Goal: Task Accomplishment & Management: Complete application form

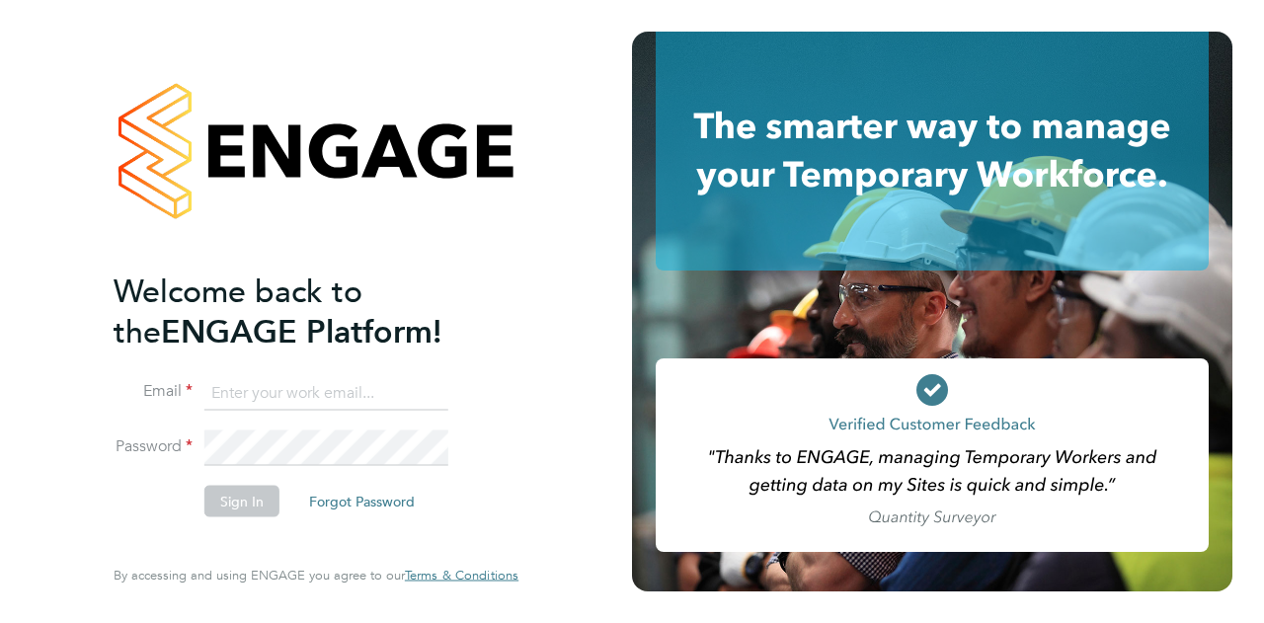
click at [286, 402] on input at bounding box center [326, 393] width 244 height 36
type input "james.davey@vistry.co.uk"
click at [240, 498] on button "Sign In" at bounding box center [241, 501] width 75 height 32
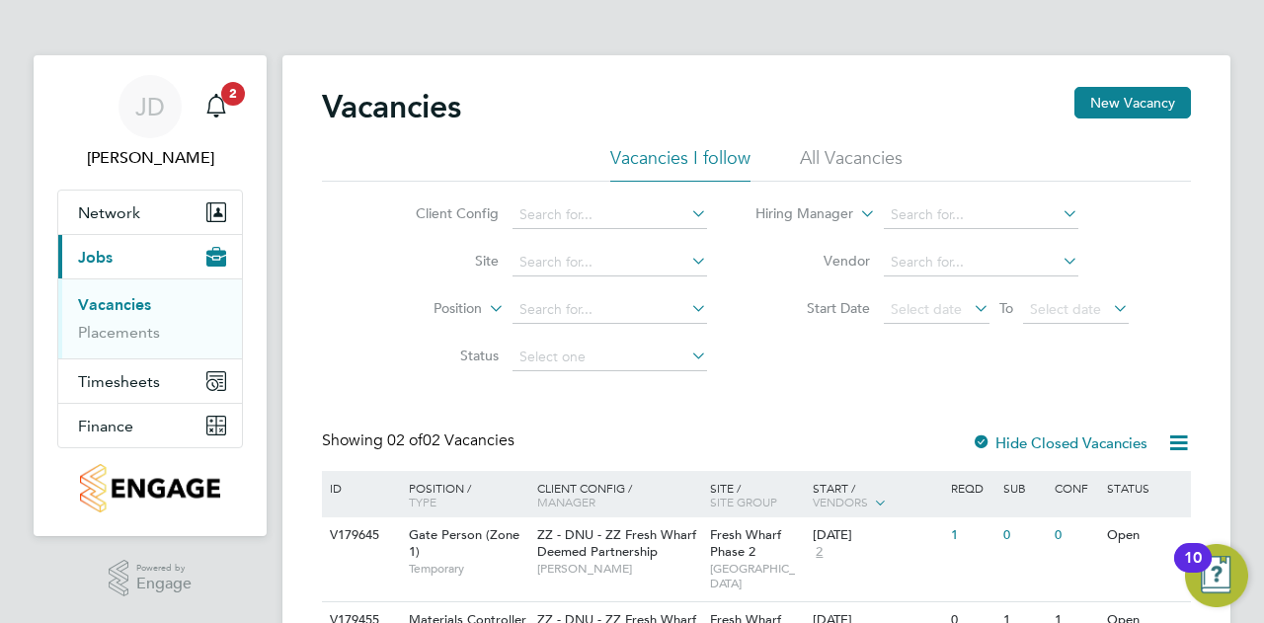
drag, startPoint x: 1132, startPoint y: 106, endPoint x: 1093, endPoint y: 136, distance: 50.0
click at [1093, 136] on div "Vacancies New Vacancy" at bounding box center [756, 116] width 869 height 59
click at [1124, 104] on button "New Vacancy" at bounding box center [1132, 103] width 116 height 32
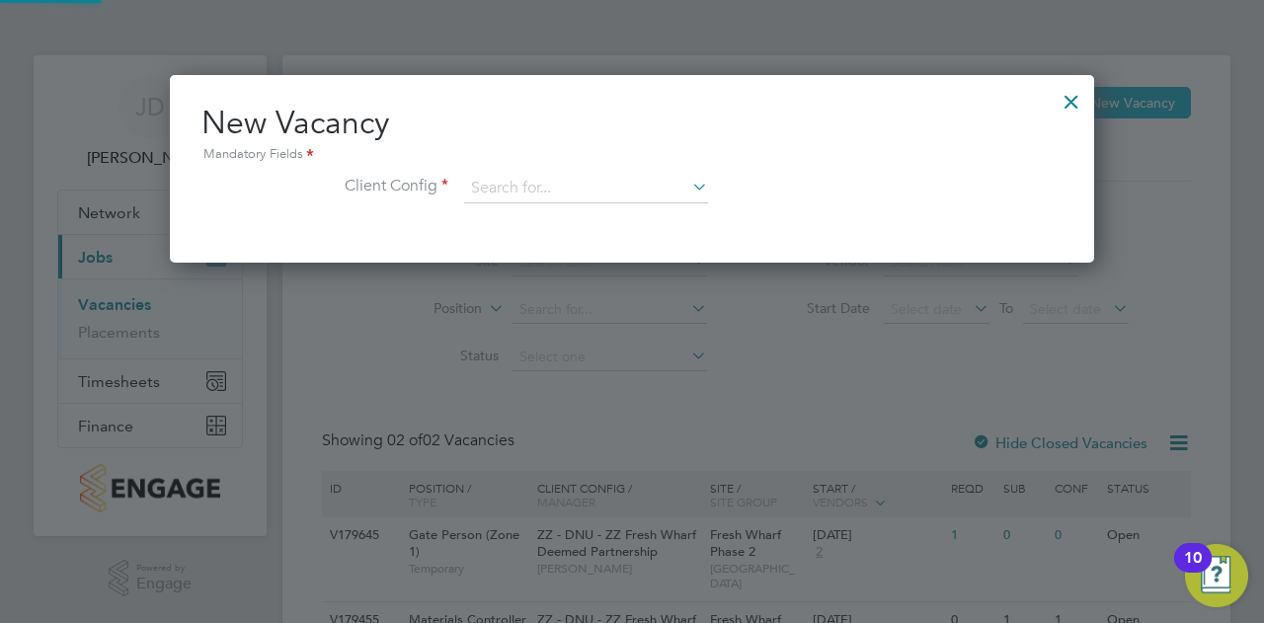
scroll to position [187, 924]
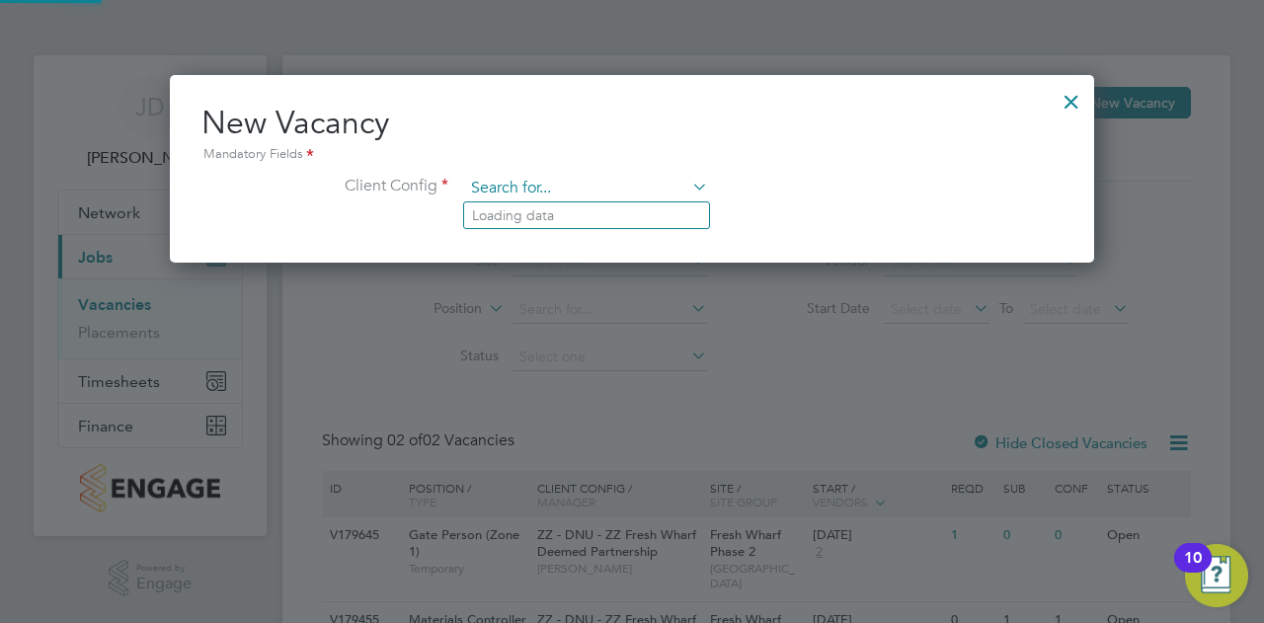
click at [604, 183] on input at bounding box center [586, 189] width 244 height 30
click at [541, 190] on input at bounding box center [586, 189] width 244 height 30
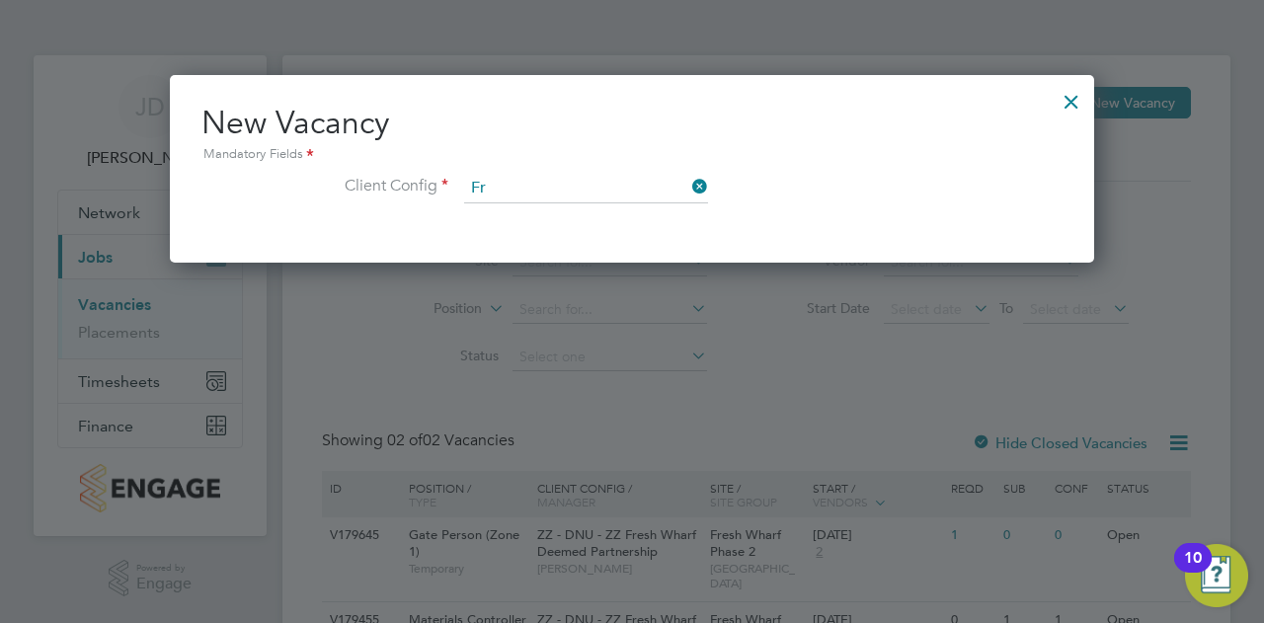
click at [628, 240] on li "ZZ - DNU - ZZ Fr esh Wharf Deemed Partnership" at bounding box center [619, 242] width 311 height 27
type input "ZZ - DNU - ZZ Fresh Wharf Deemed Partnership"
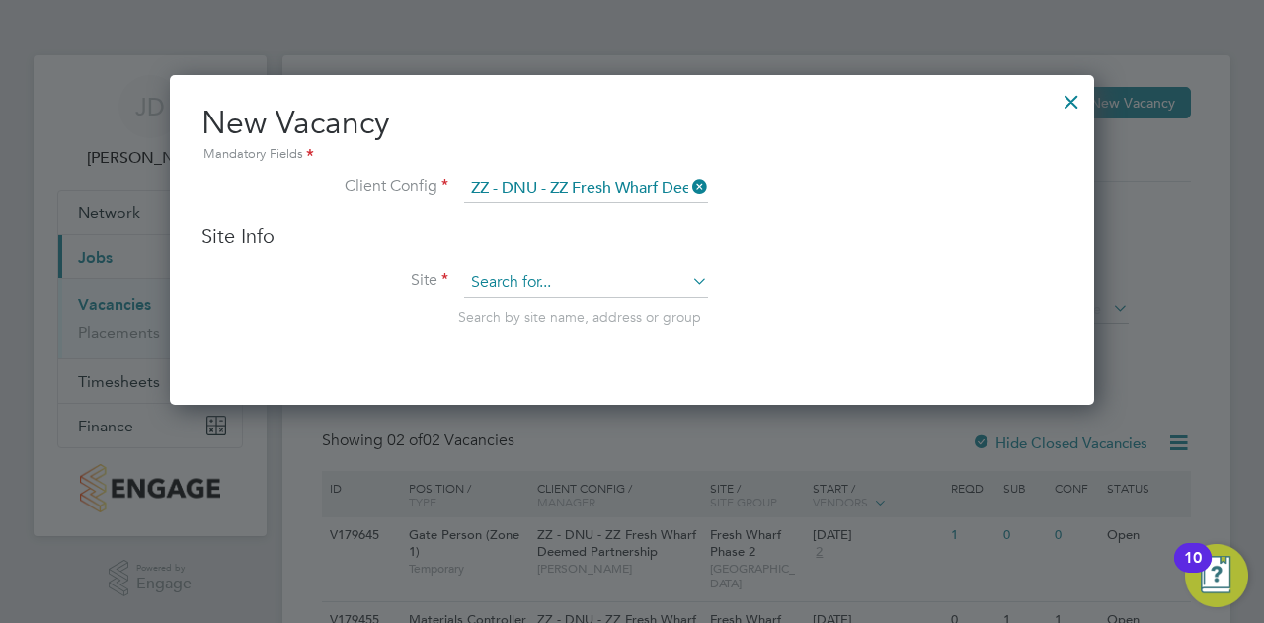
click at [655, 279] on input at bounding box center [586, 283] width 244 height 30
click at [622, 314] on div "Vacancies New Vacancy Vacancies I follow All Vacancies Client Config Site Posit…" at bounding box center [756, 390] width 948 height 671
click at [574, 284] on input at bounding box center [586, 283] width 244 height 30
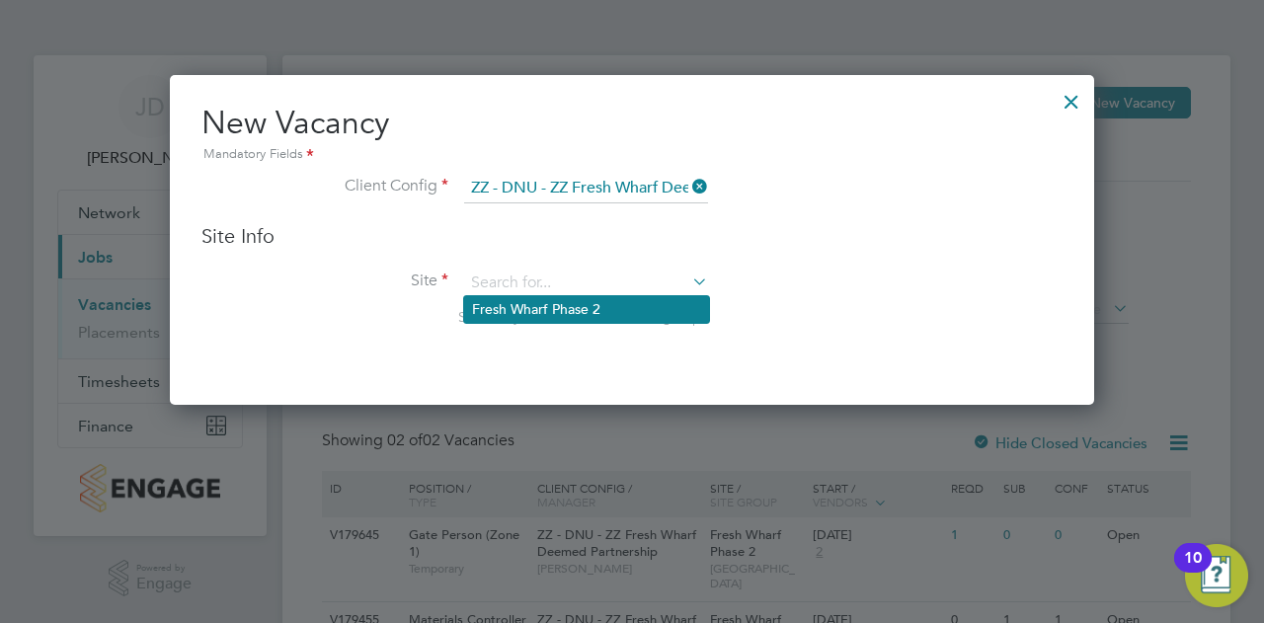
click at [563, 309] on li "Fresh Wharf Phase 2" at bounding box center [586, 309] width 245 height 27
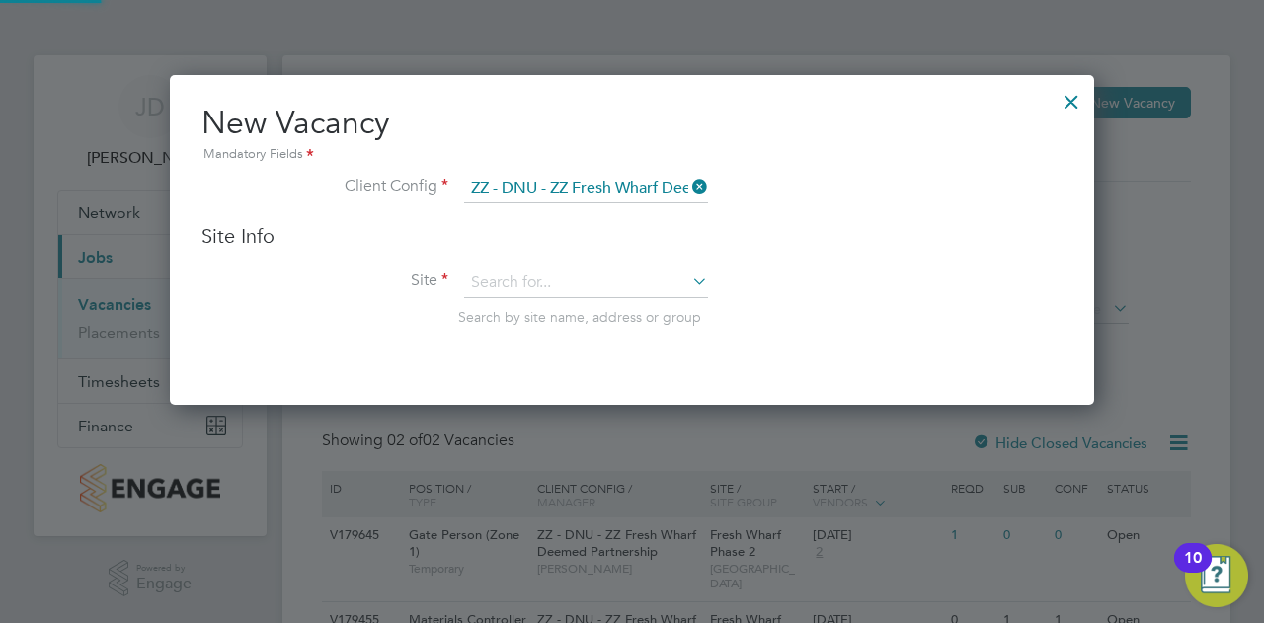
type input "Fresh Wharf Phase 2"
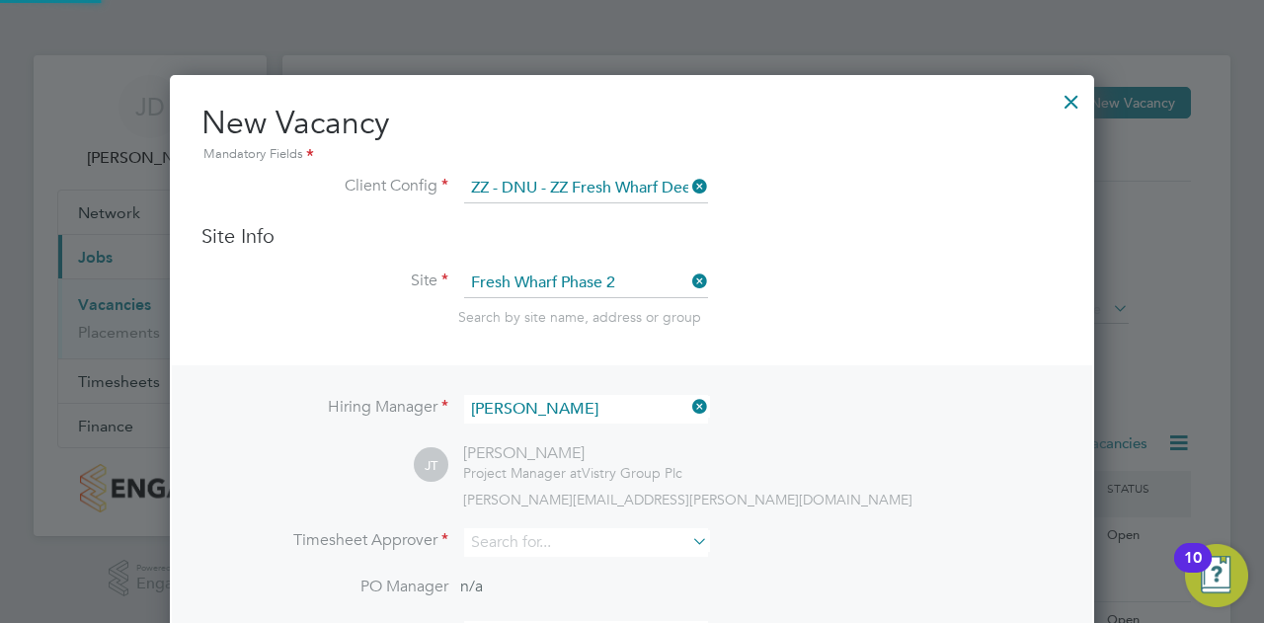
scroll to position [815, 924]
click at [688, 536] on icon at bounding box center [688, 541] width 0 height 28
click at [606, 540] on input at bounding box center [586, 542] width 244 height 29
click at [560, 560] on li "[PERSON_NAME] ne [PERSON_NAME]" at bounding box center [596, 568] width 264 height 27
type input "[PERSON_NAME]"
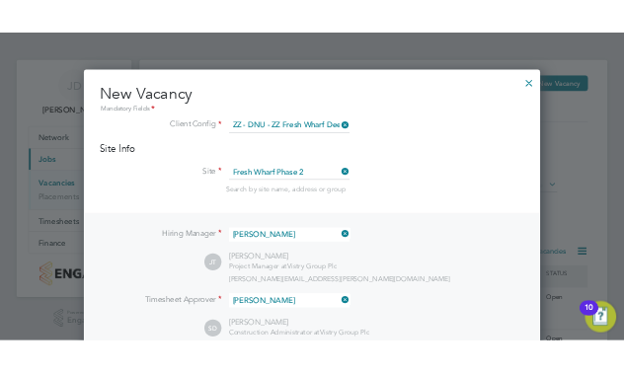
scroll to position [900, 924]
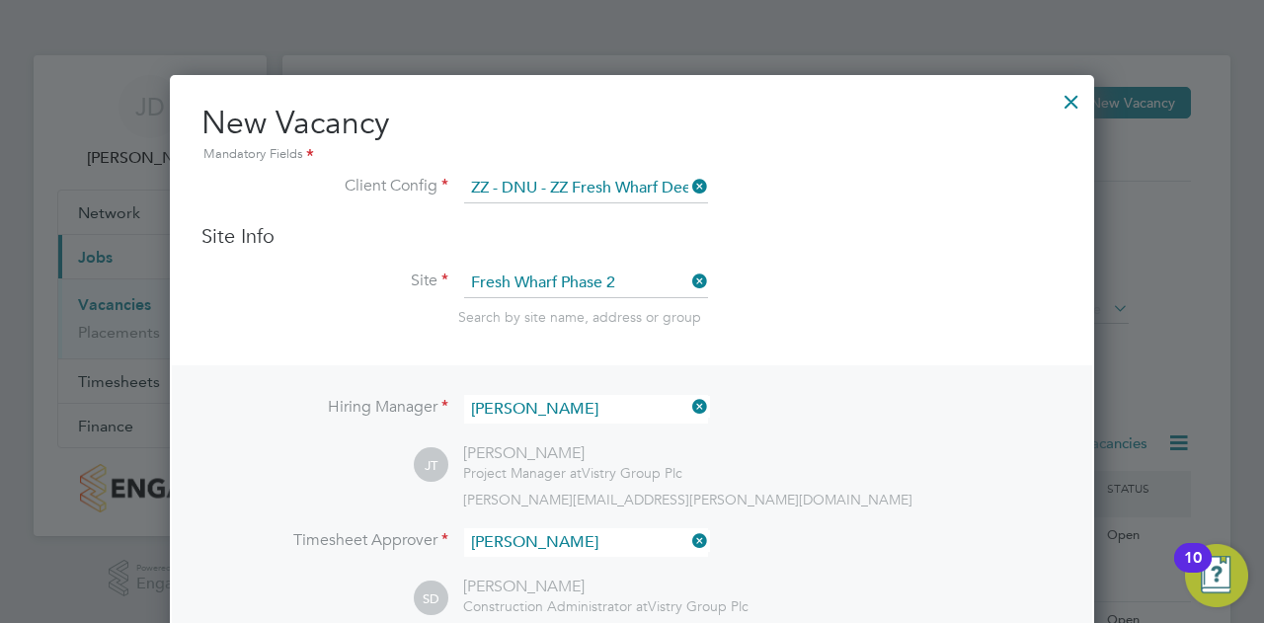
drag, startPoint x: 1121, startPoint y: 311, endPoint x: 928, endPoint y: 355, distance: 198.5
click at [928, 355] on div "Vacancies New Vacancy Vacancies I follow All Vacancies Client Config Site Posit…" at bounding box center [756, 390] width 948 height 671
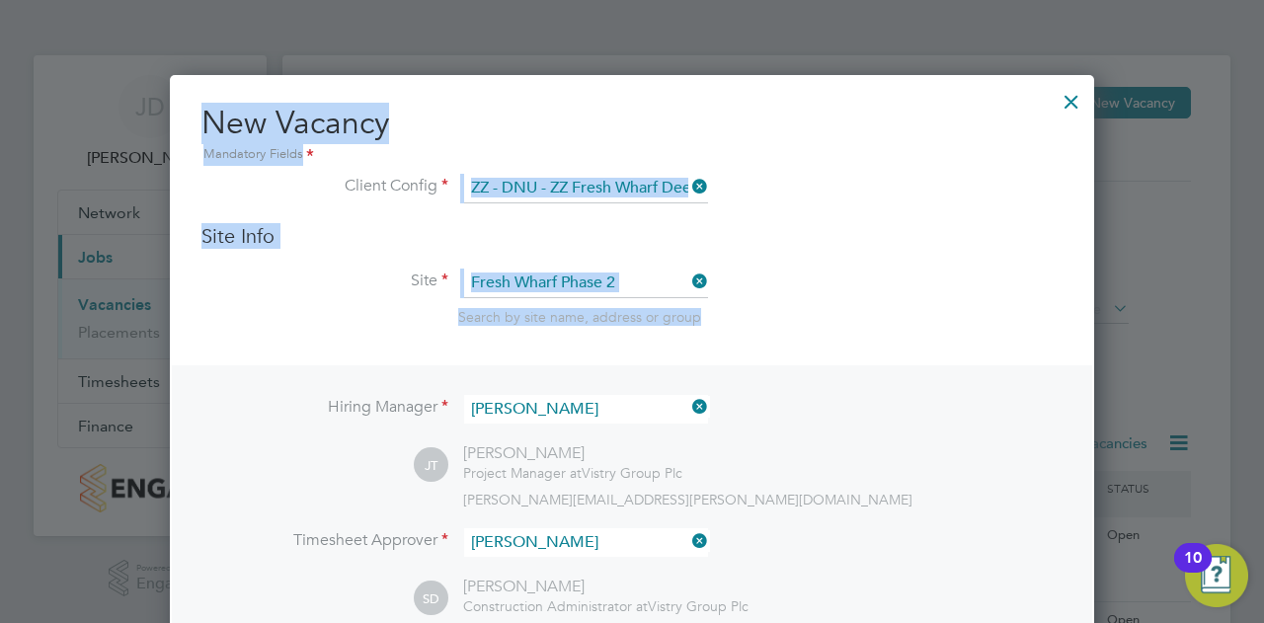
click at [928, 355] on li "Site Fresh Wharf Phase 2 Search by site name, address or group" at bounding box center [631, 316] width 861 height 97
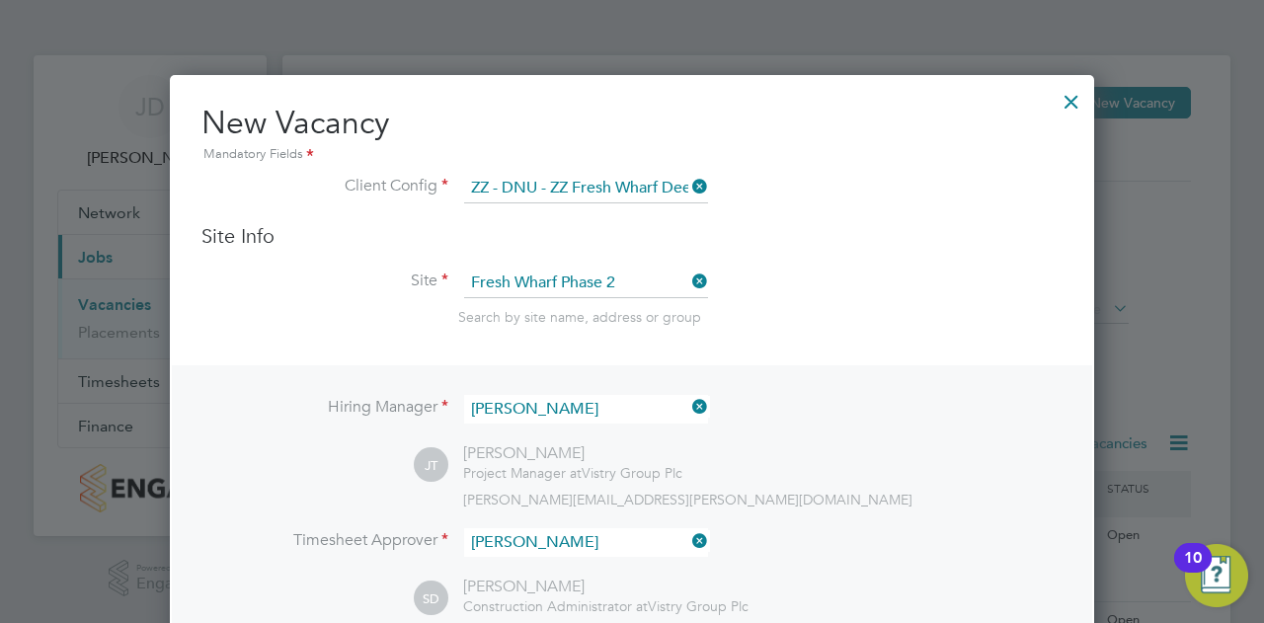
click at [928, 355] on li "Site Fresh Wharf Phase 2 Search by site name, address or group" at bounding box center [631, 316] width 861 height 97
click at [832, 298] on li "Site Fresh Wharf Phase 2 Search by site name, address or group" at bounding box center [631, 316] width 861 height 97
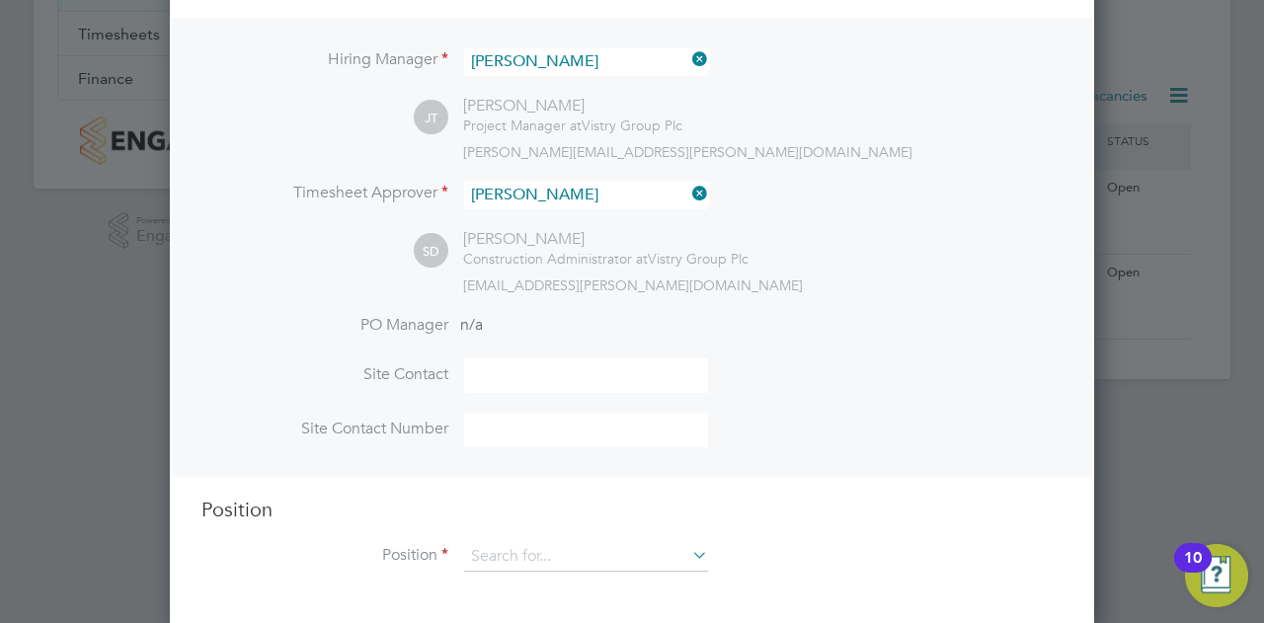
scroll to position [351, 0]
click at [559, 367] on input at bounding box center [586, 371] width 244 height 35
type input "[PERSON_NAME]"
click at [540, 420] on input at bounding box center [586, 426] width 244 height 35
type input "07464491596"
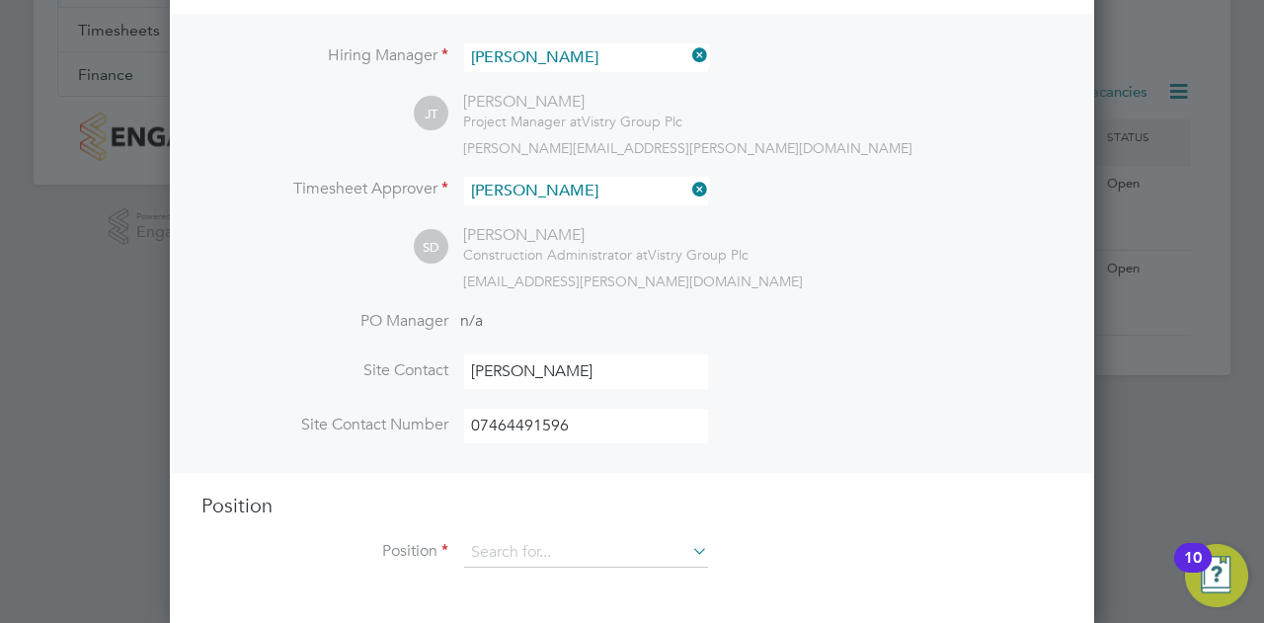
click at [688, 547] on icon at bounding box center [688, 551] width 0 height 28
click at [844, 552] on li "Position" at bounding box center [631, 562] width 861 height 49
click at [936, 396] on li "Site Contact [PERSON_NAME]" at bounding box center [631, 381] width 861 height 54
click at [529, 560] on input at bounding box center [586, 553] width 244 height 30
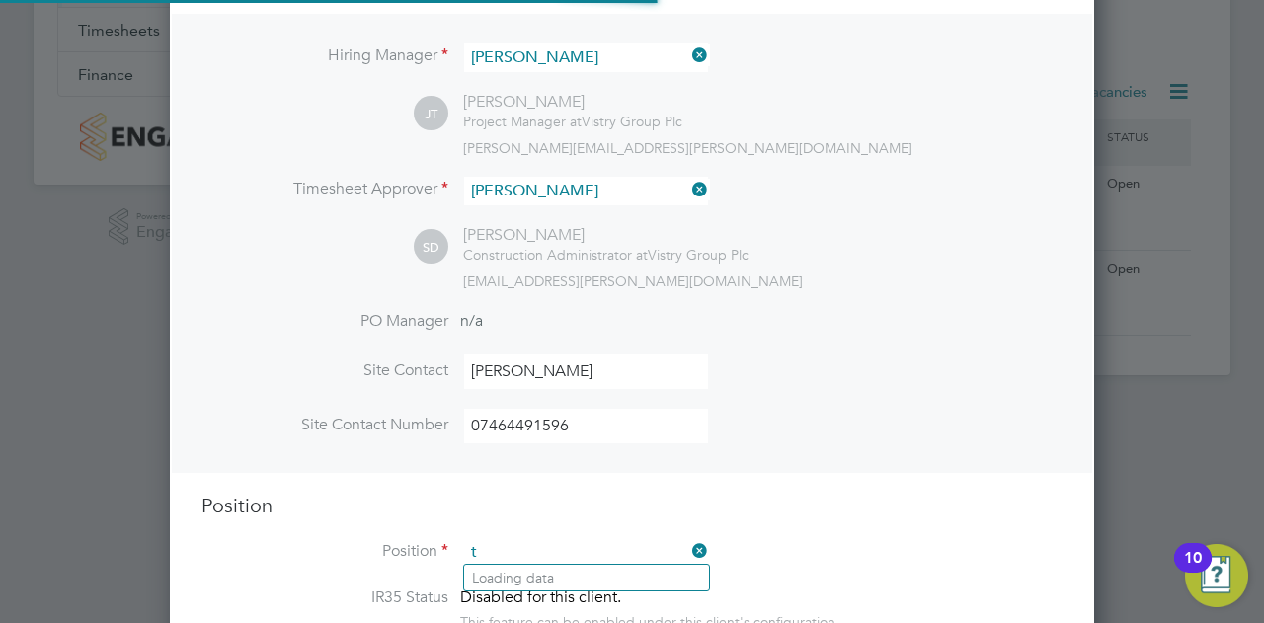
scroll to position [2823, 924]
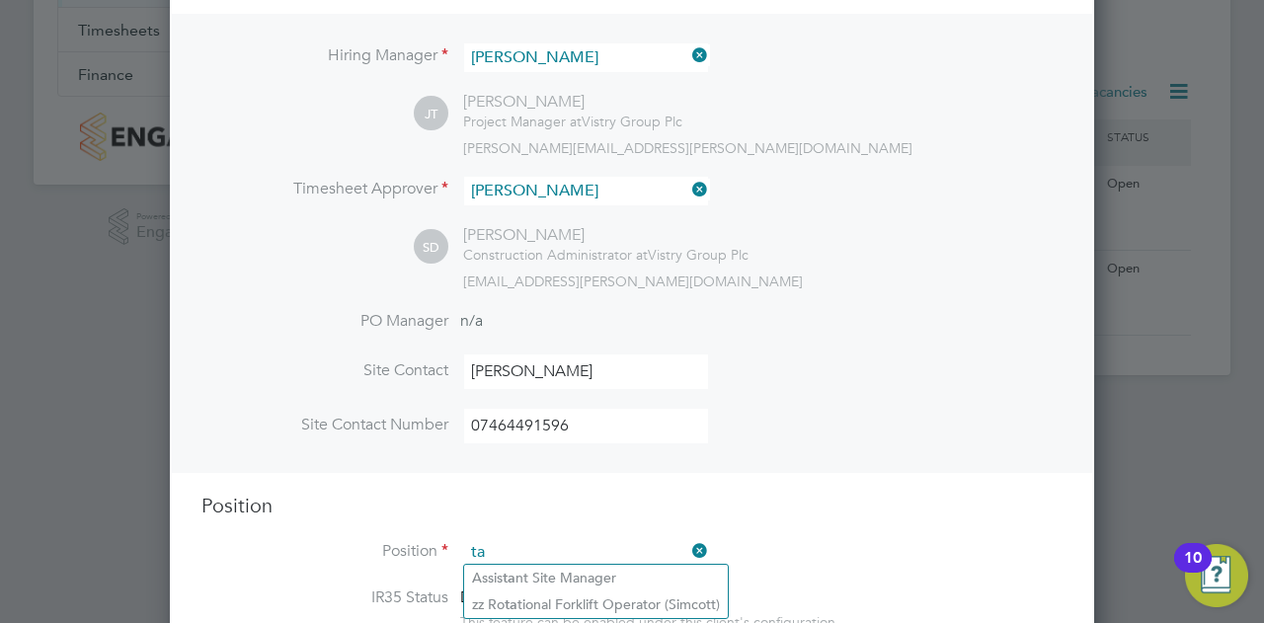
type input "Assistant Site Manager"
type textarea "- Supervises and ensures that all construction work under their control is buil…"
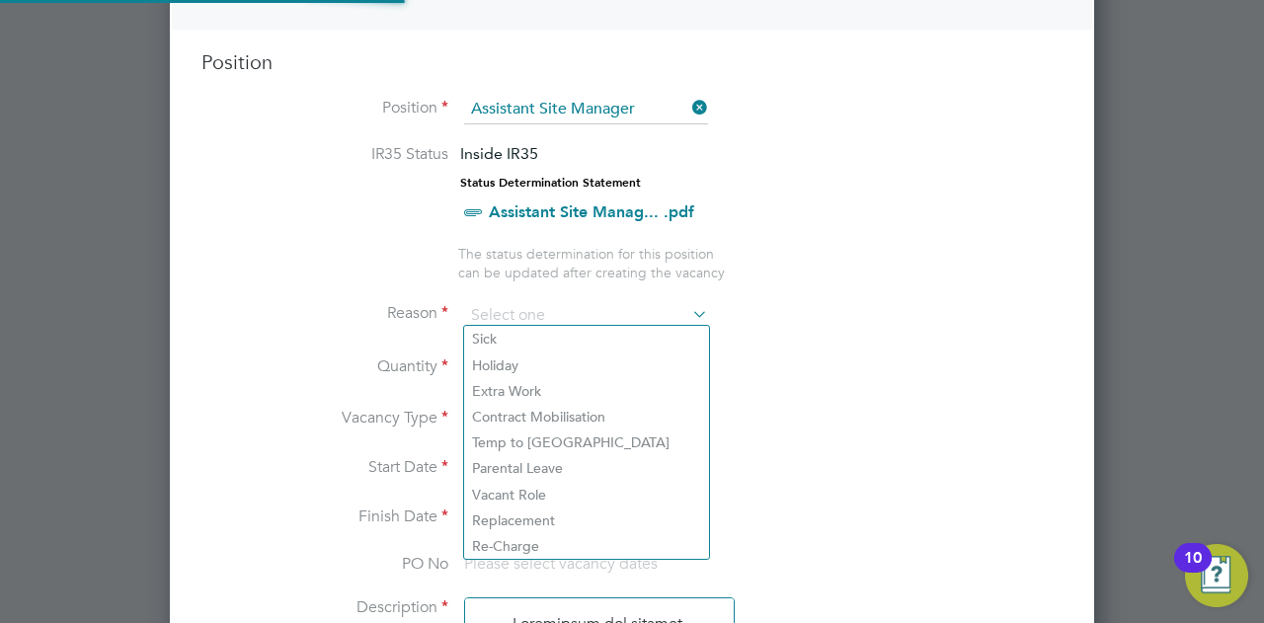
scroll to position [58, 103]
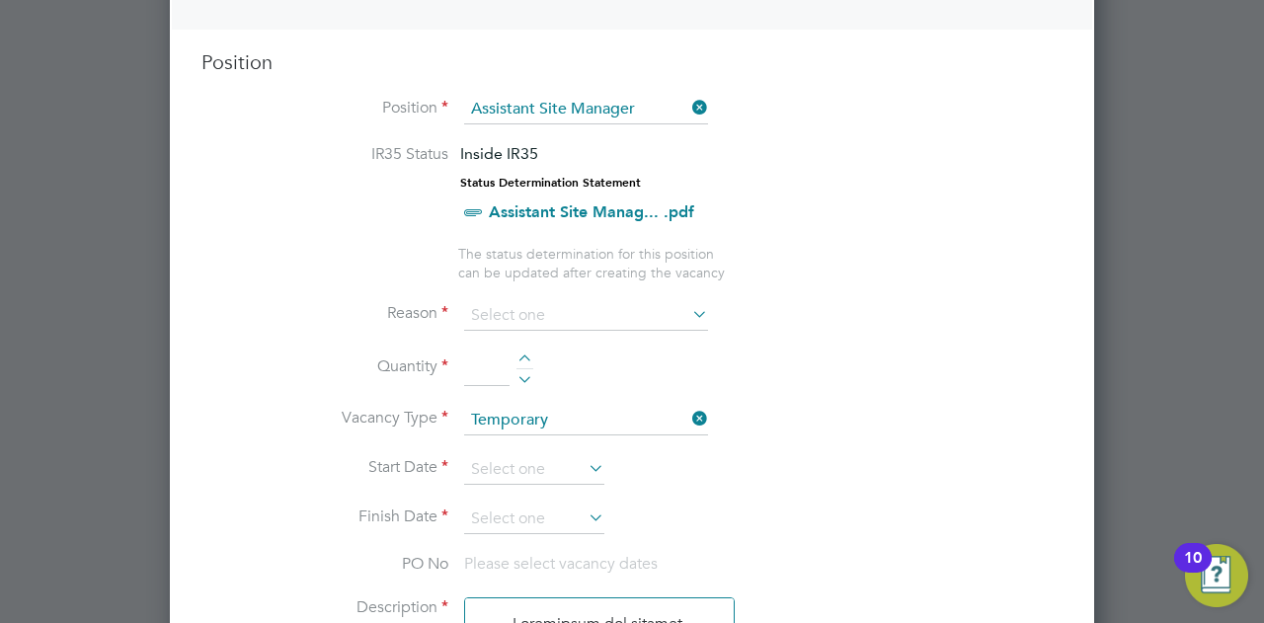
click at [871, 542] on li "Finish Date" at bounding box center [631, 528] width 861 height 49
click at [688, 104] on icon at bounding box center [688, 108] width 0 height 28
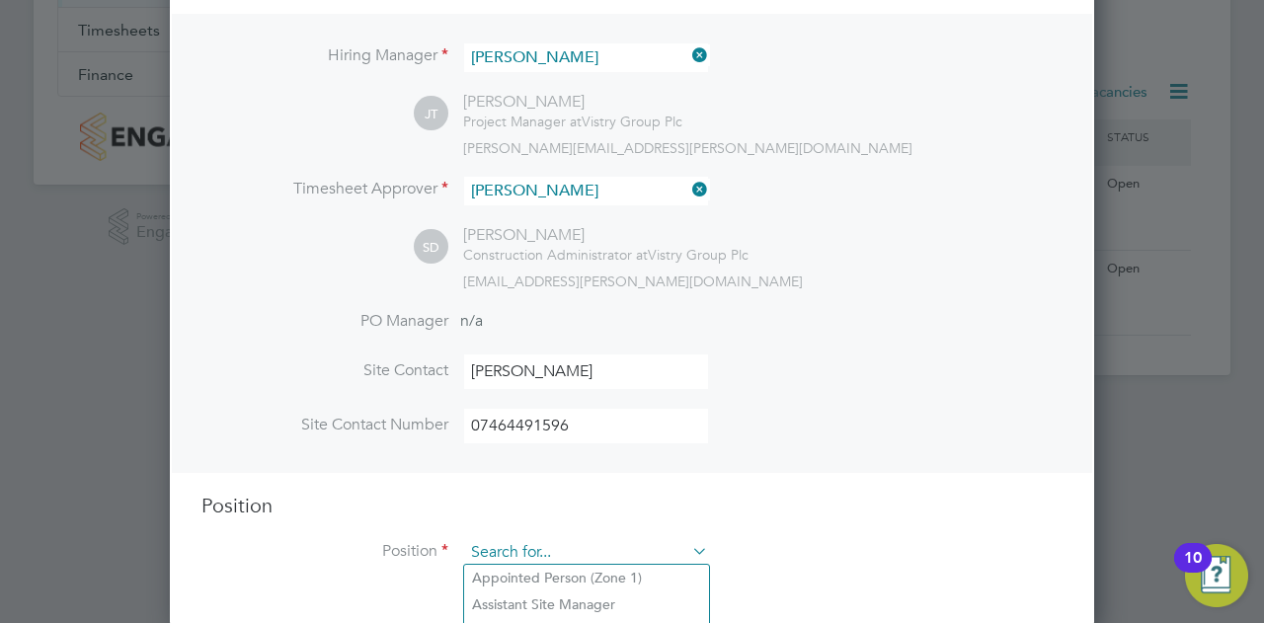
click at [508, 550] on input at bounding box center [586, 553] width 244 height 30
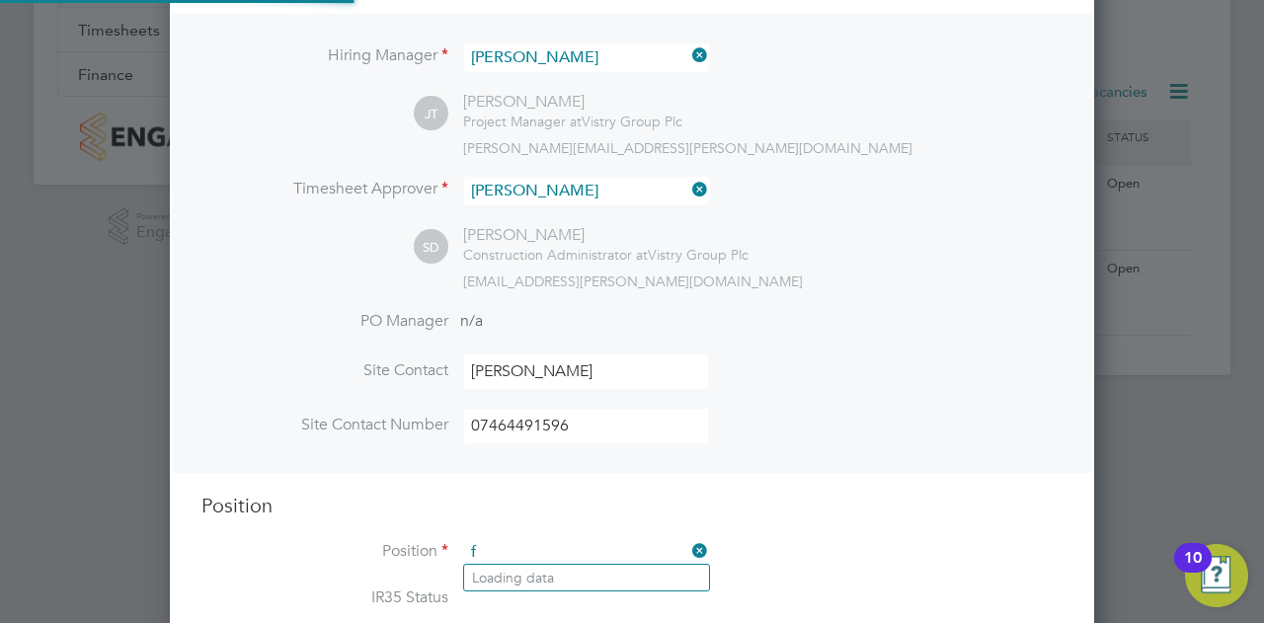
scroll to position [58, 103]
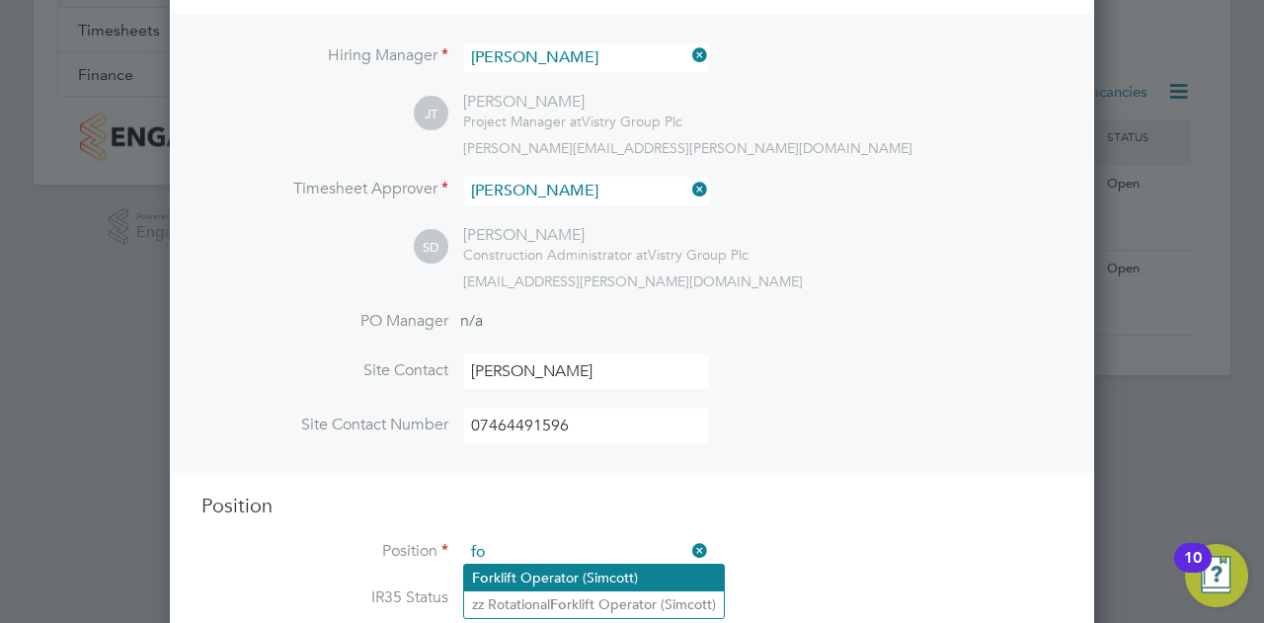
click at [529, 567] on li "Fo rklift Operator (Simcott)" at bounding box center [594, 578] width 260 height 27
type input "Forklift Operator (Simcott)"
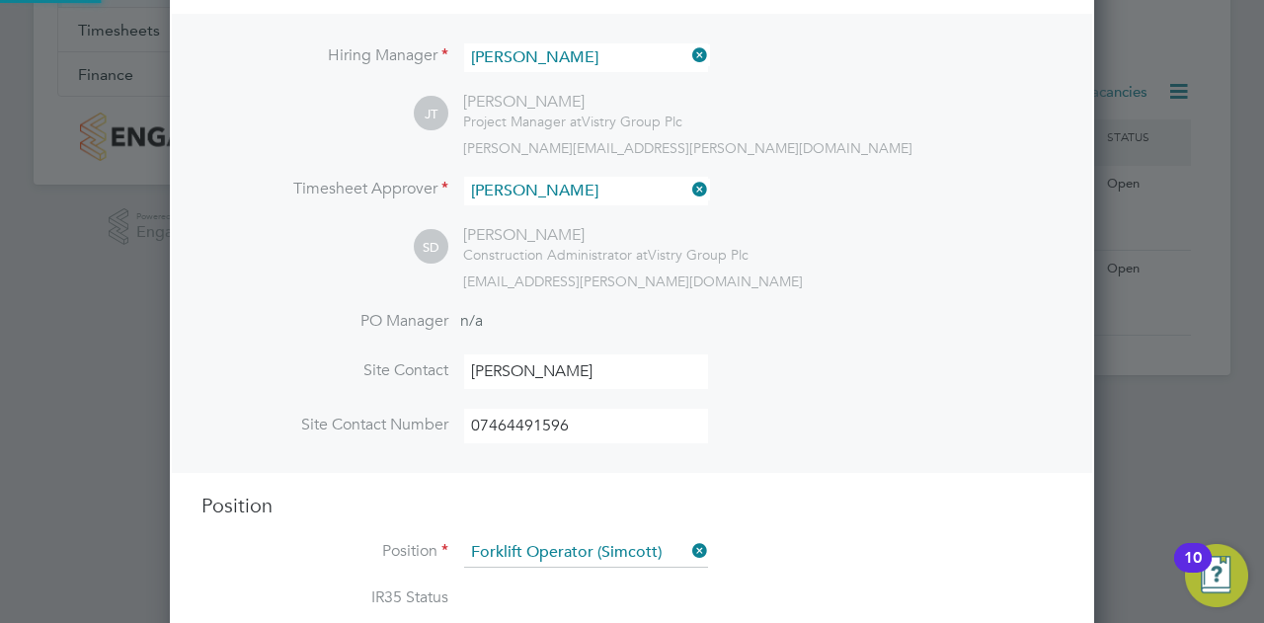
type textarea "- Operate construction machinery - Delivering large quantities of materials to …"
click at [958, 418] on li "Site Contact Number [PHONE_NUMBER]" at bounding box center [631, 436] width 861 height 54
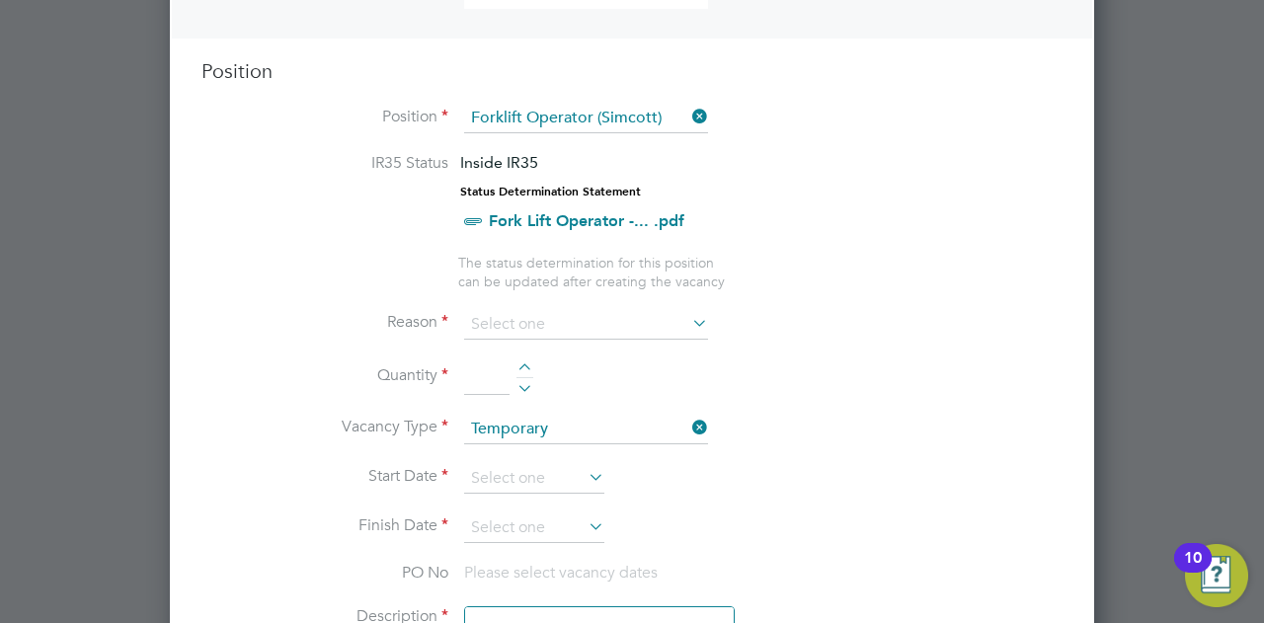
scroll to position [825, 0]
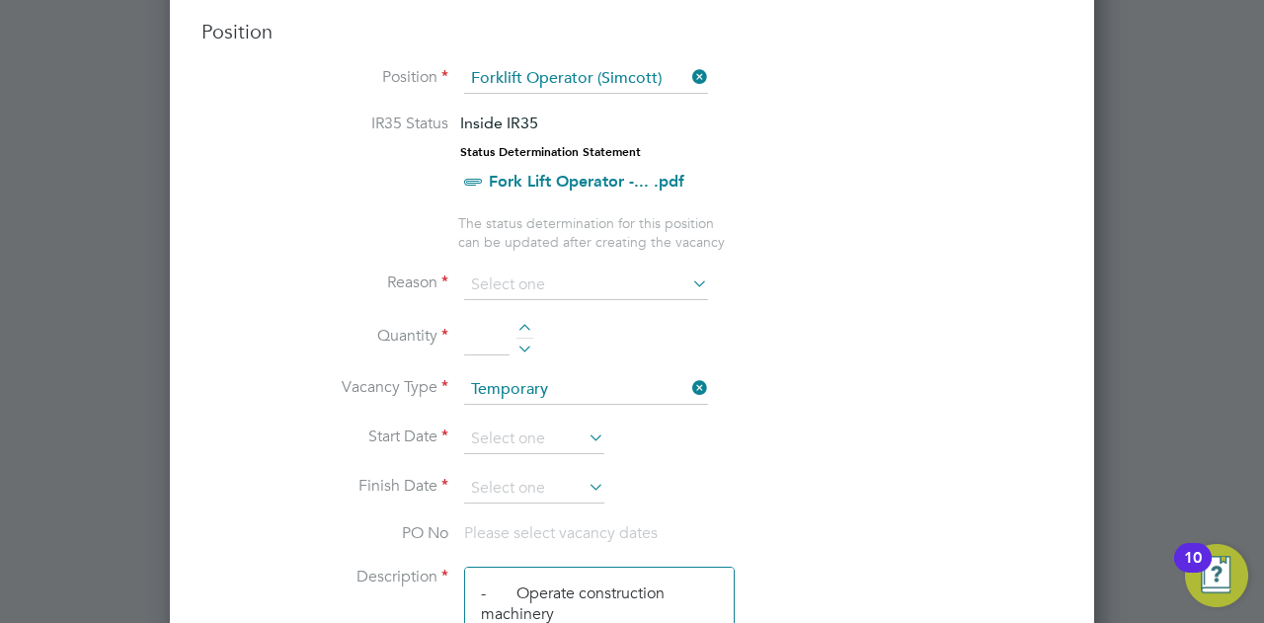
click at [688, 277] on icon at bounding box center [688, 283] width 0 height 28
click at [688, 269] on icon at bounding box center [688, 283] width 0 height 28
click at [688, 273] on icon at bounding box center [688, 283] width 0 height 28
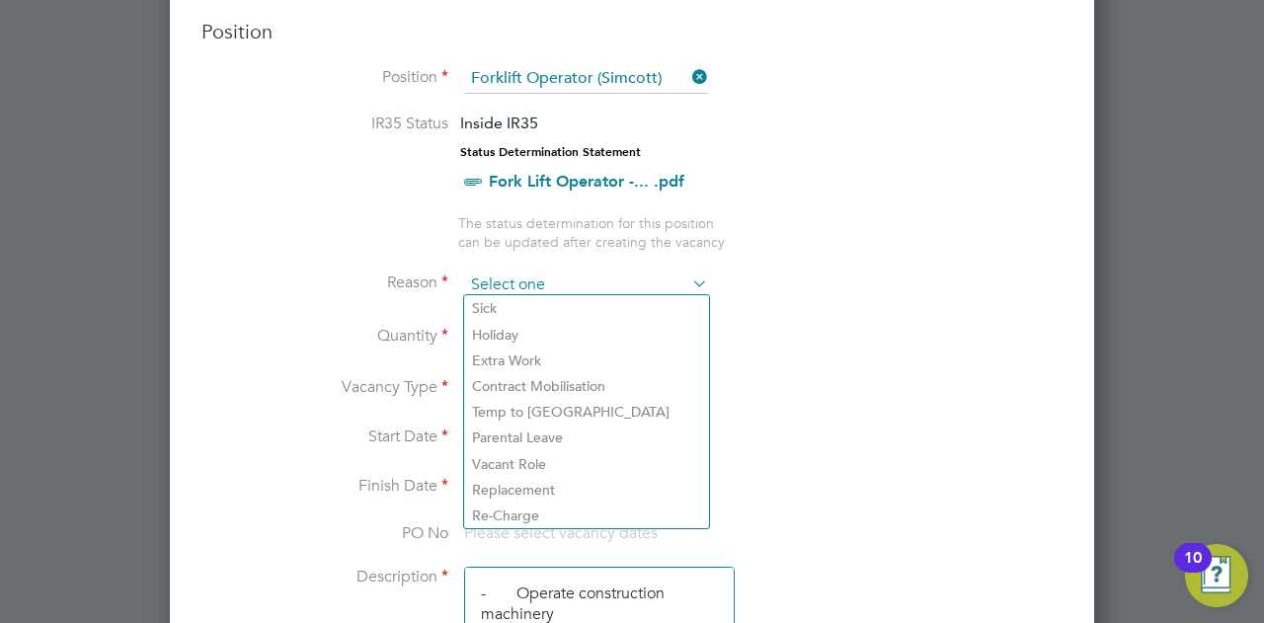
click at [573, 273] on input at bounding box center [586, 285] width 244 height 30
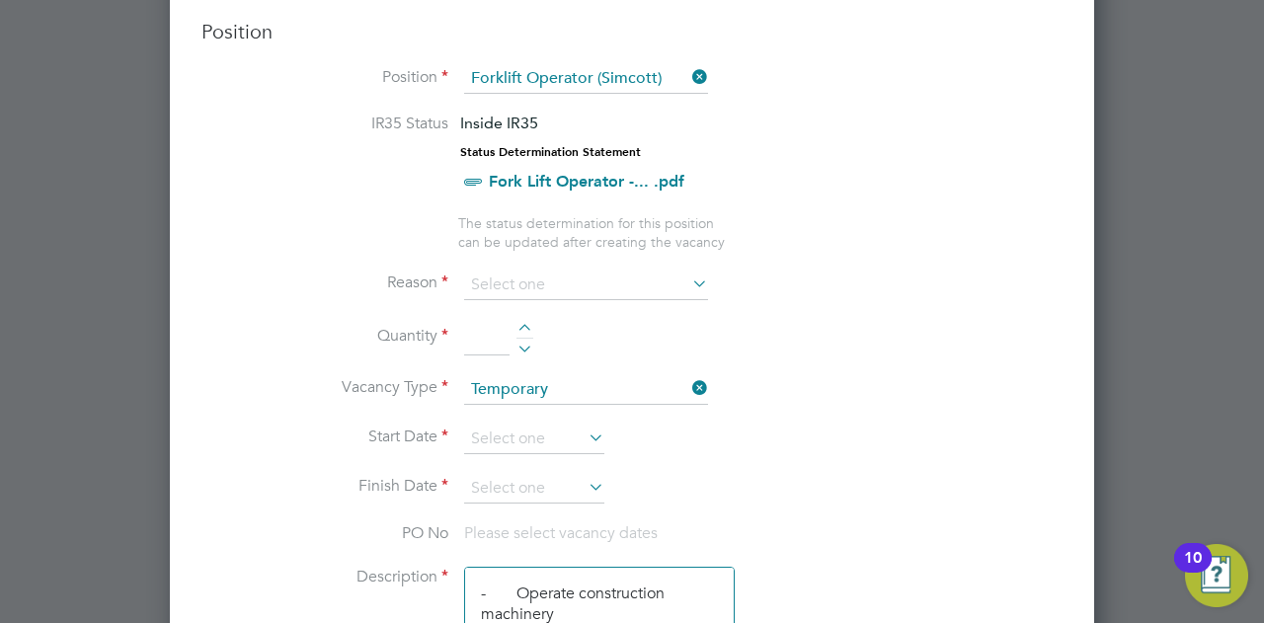
click at [523, 461] on li "Vacant Role" at bounding box center [586, 464] width 245 height 26
type input "Vacant Role"
click at [525, 324] on div at bounding box center [524, 331] width 17 height 14
type input "1"
click at [584, 431] on icon at bounding box center [584, 437] width 0 height 28
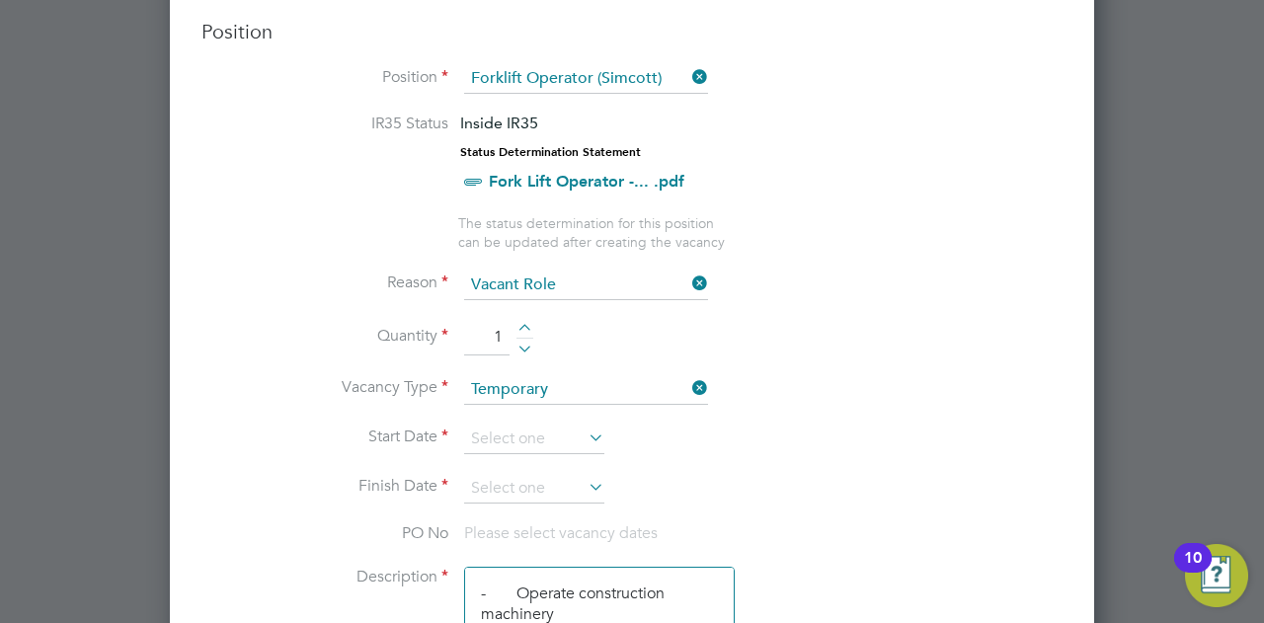
scroll to position [592, 0]
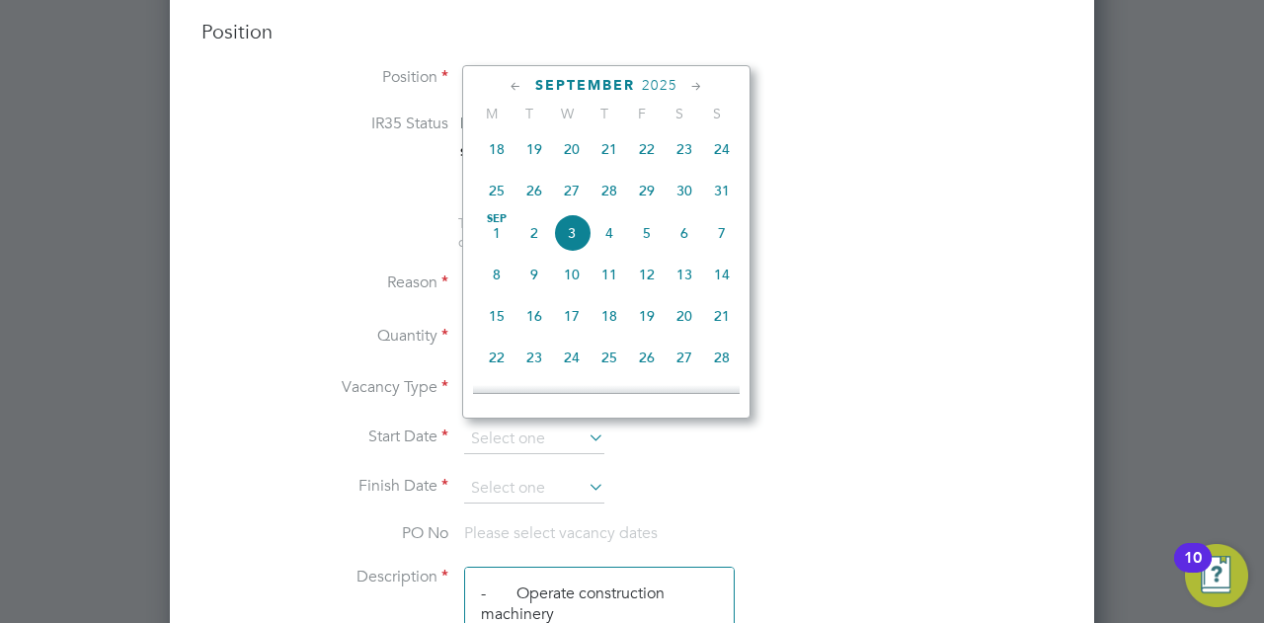
click at [537, 192] on span "26" at bounding box center [534, 191] width 38 height 38
type input "[DATE]"
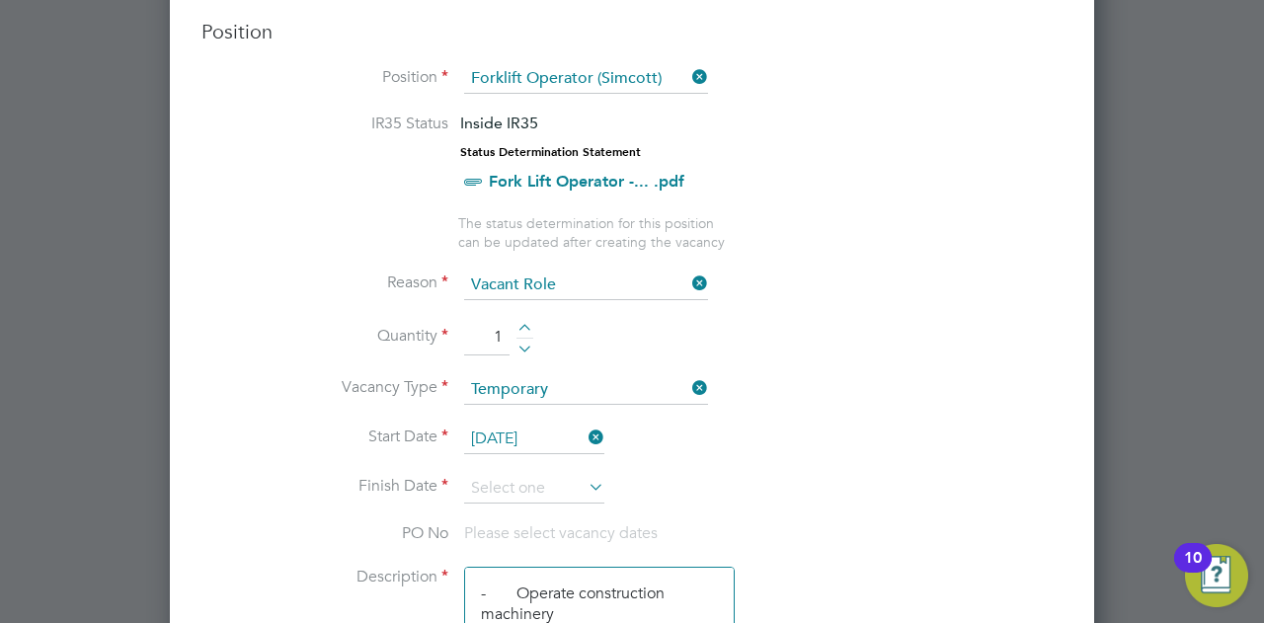
click at [584, 473] on icon at bounding box center [584, 487] width 0 height 28
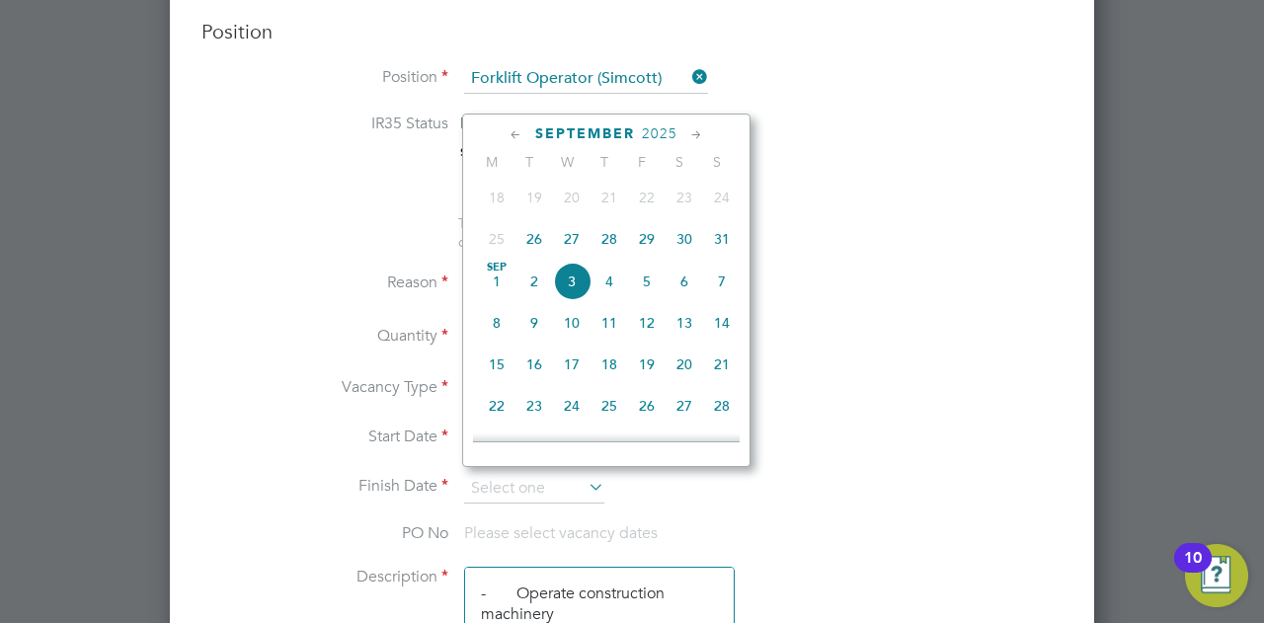
click at [706, 131] on div "[DATE]" at bounding box center [606, 133] width 267 height 19
click at [693, 131] on icon at bounding box center [696, 135] width 19 height 22
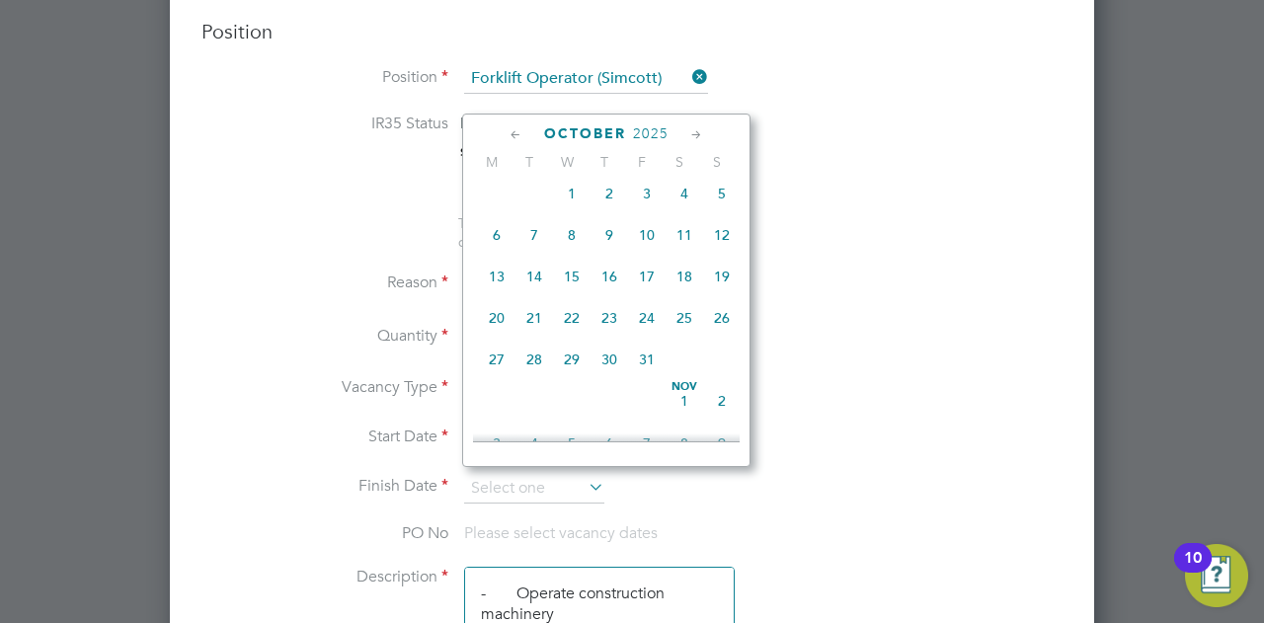
click at [693, 131] on icon at bounding box center [696, 135] width 19 height 22
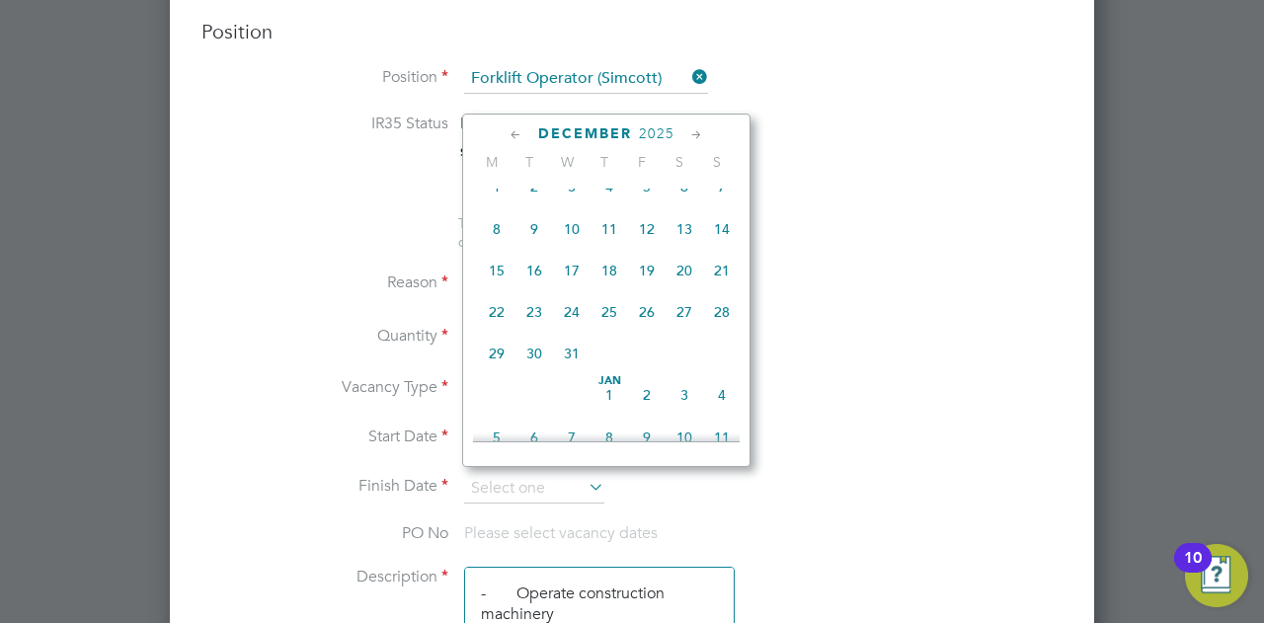
click at [693, 131] on icon at bounding box center [696, 135] width 19 height 22
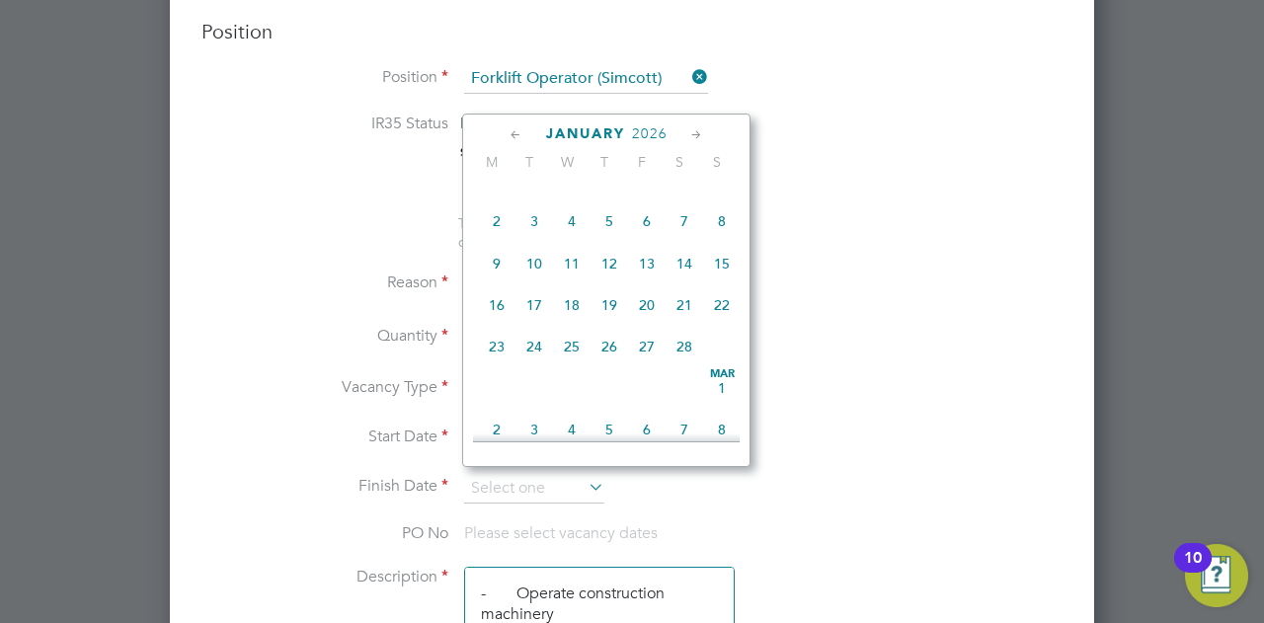
click at [693, 131] on icon at bounding box center [696, 135] width 19 height 22
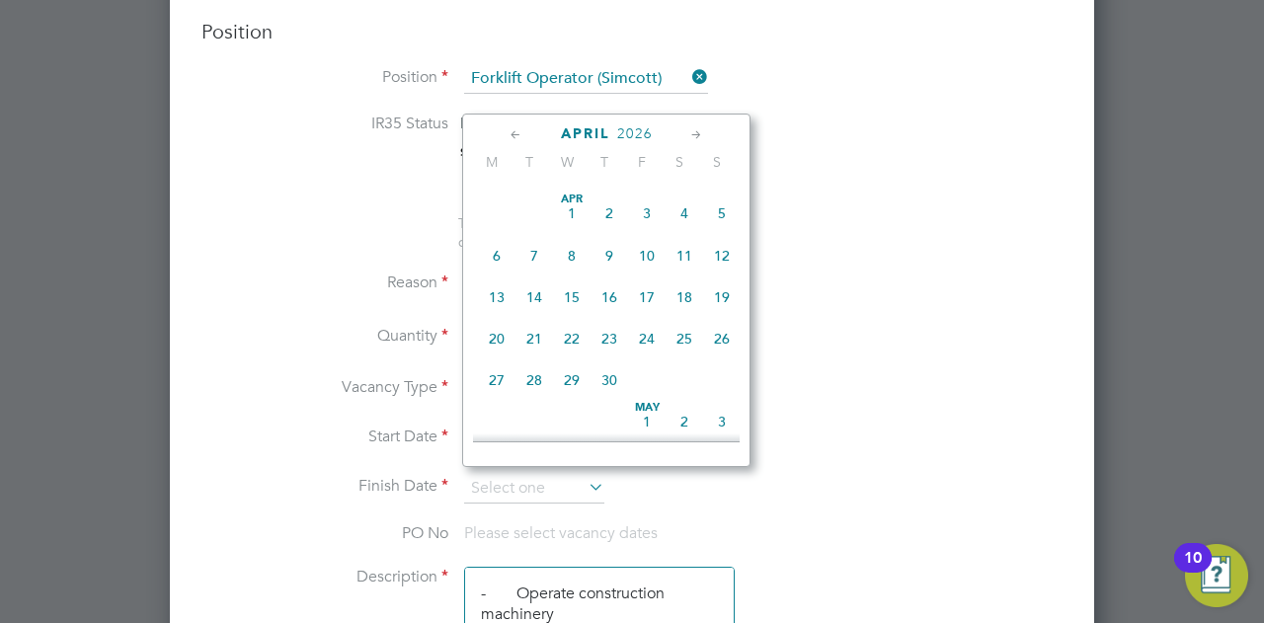
click at [693, 131] on icon at bounding box center [696, 135] width 19 height 22
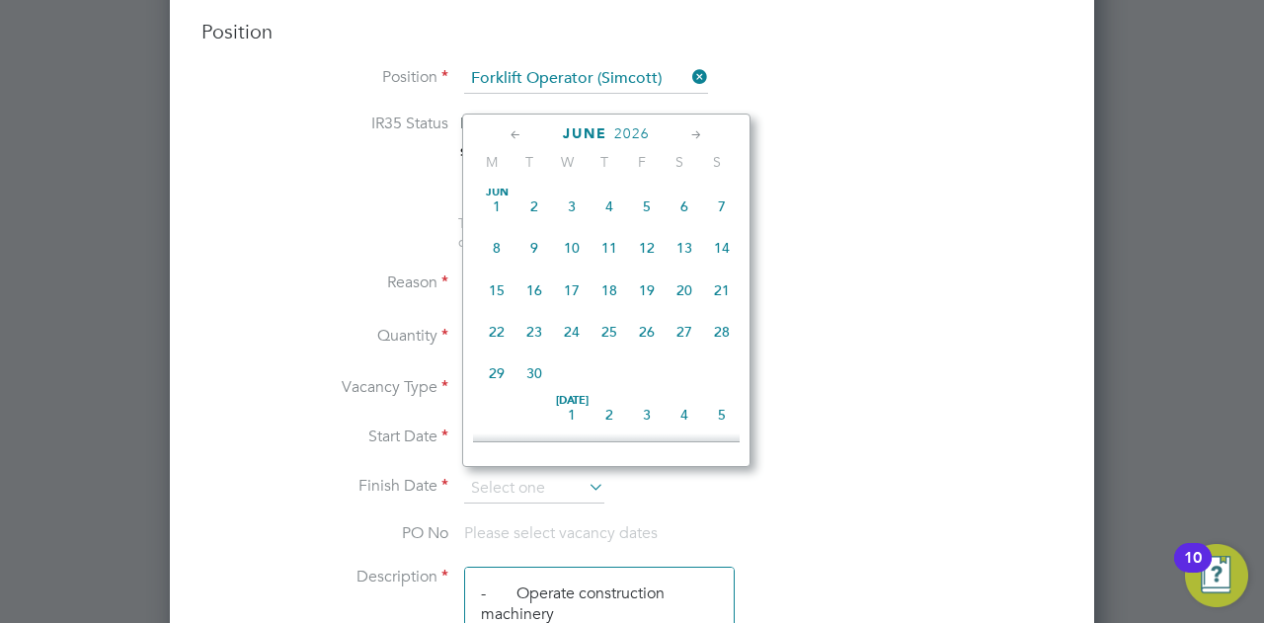
click at [693, 131] on icon at bounding box center [696, 135] width 19 height 22
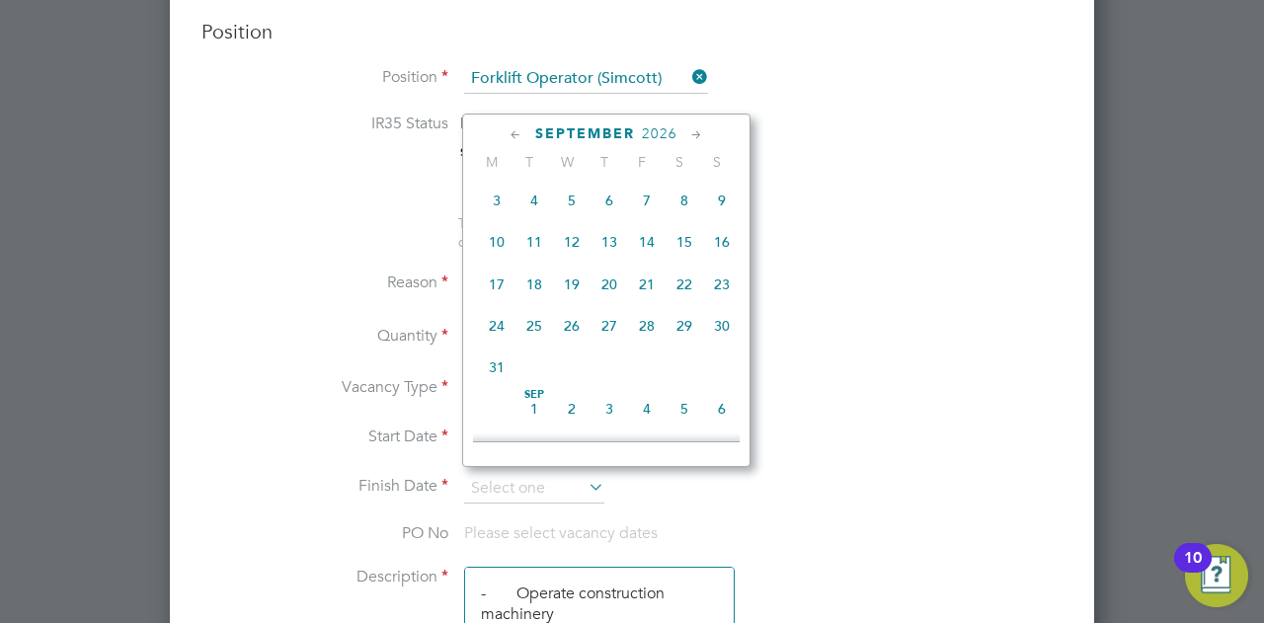
scroll to position [3259, 0]
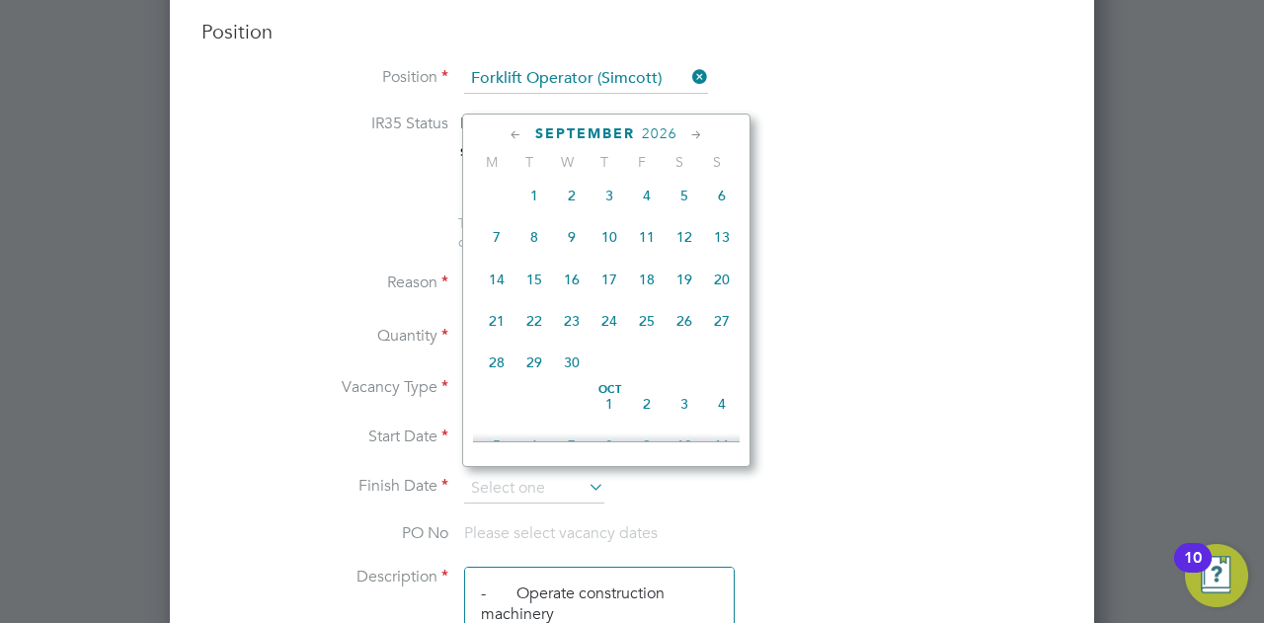
click at [513, 130] on icon at bounding box center [515, 135] width 19 height 22
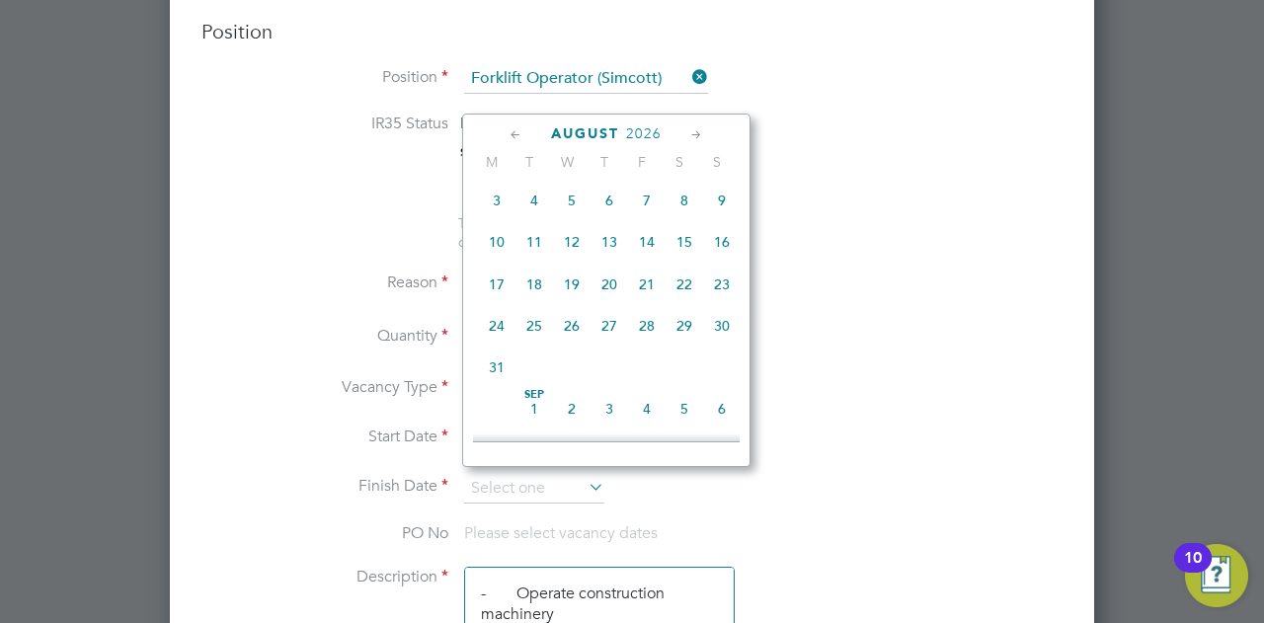
click at [648, 303] on span "21" at bounding box center [647, 285] width 38 height 38
type input "[DATE]"
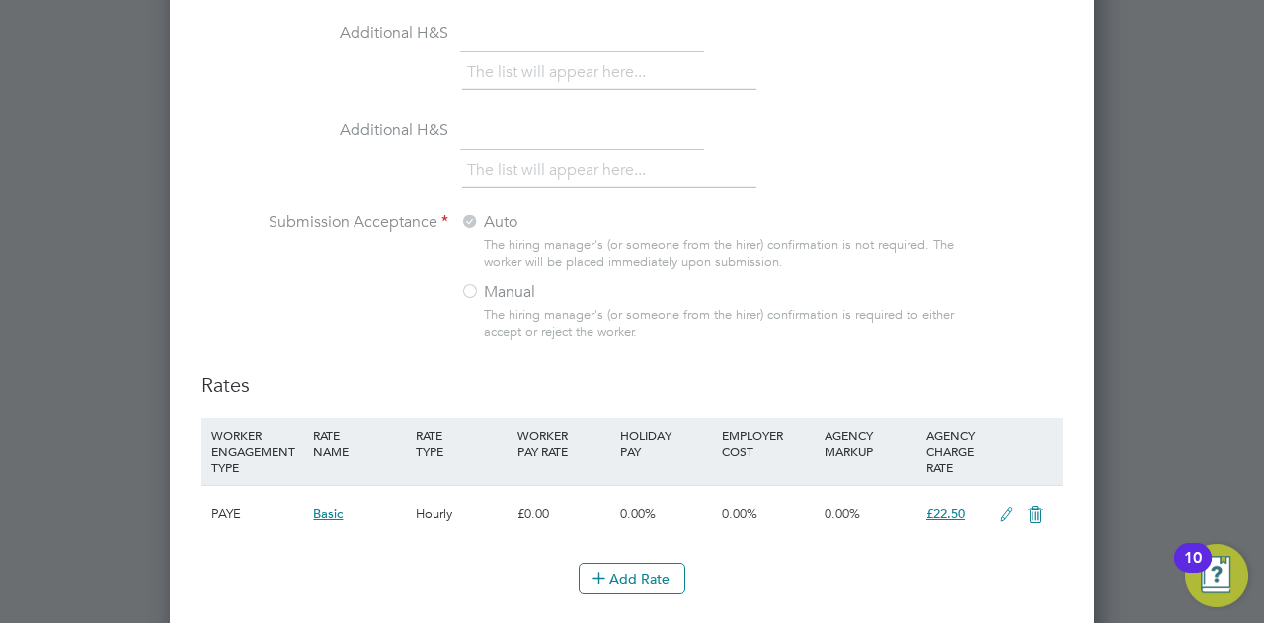
scroll to position [2049, 0]
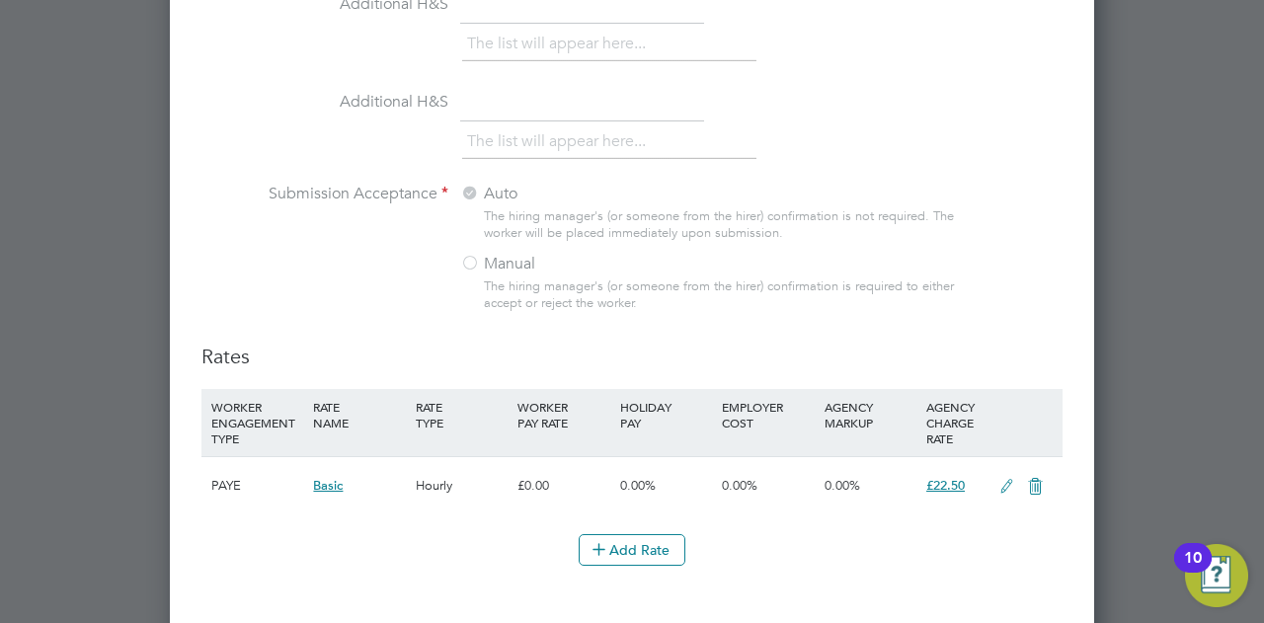
click at [1007, 479] on icon at bounding box center [1006, 487] width 25 height 16
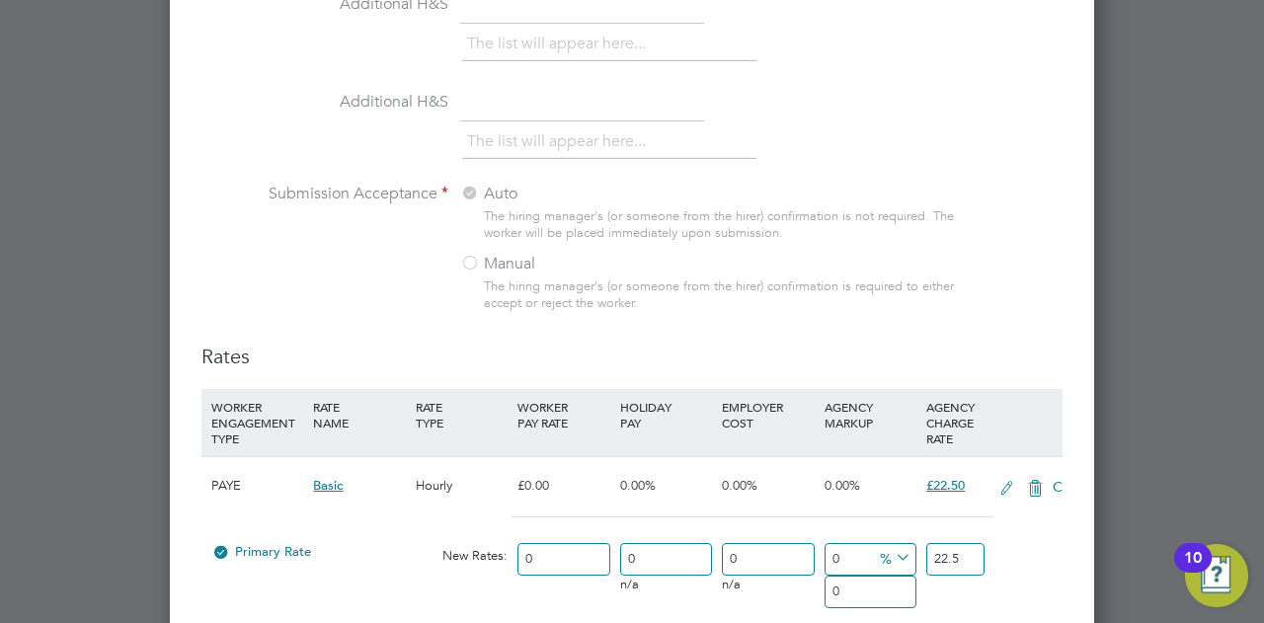
scroll to position [3145, 924]
click at [964, 548] on input "22.5" at bounding box center [955, 559] width 58 height 33
type input "2"
click at [976, 556] on input "23.78" at bounding box center [955, 559] width 58 height 33
type input "23.78"
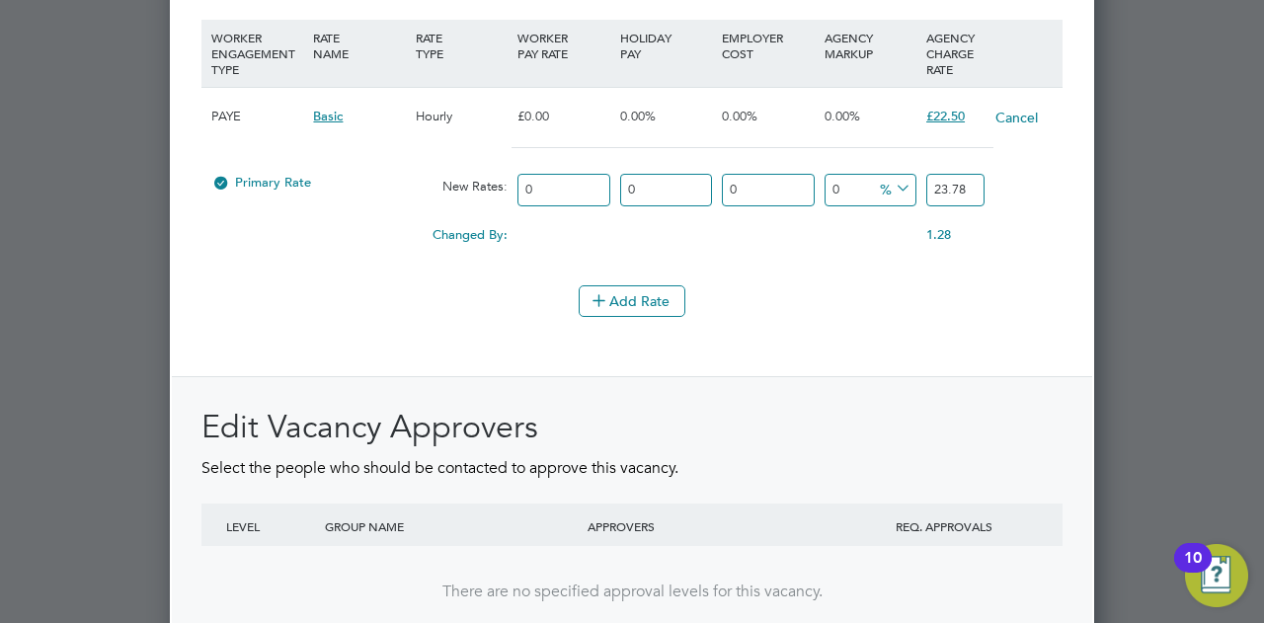
scroll to position [2444, 0]
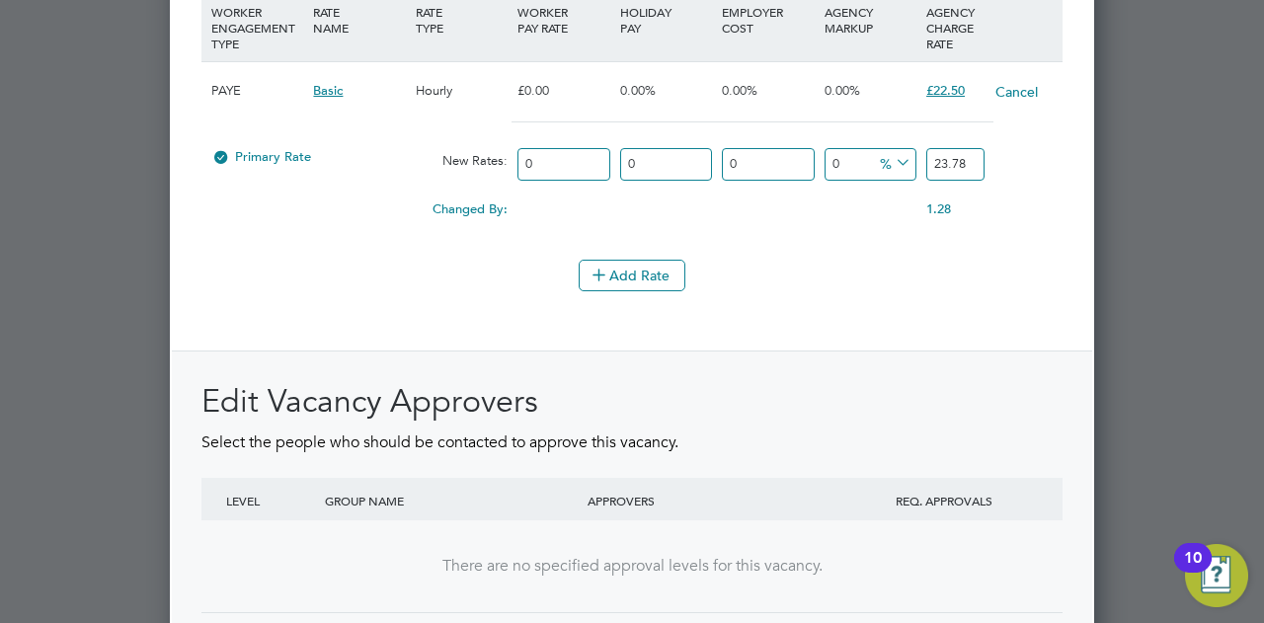
click at [1033, 330] on div "Rates WORKER ENGAGEMENT TYPE RATE NAME RATE TYPE WORKER PAY RATE HOLIDAY PAY EM…" at bounding box center [631, 314] width 861 height 730
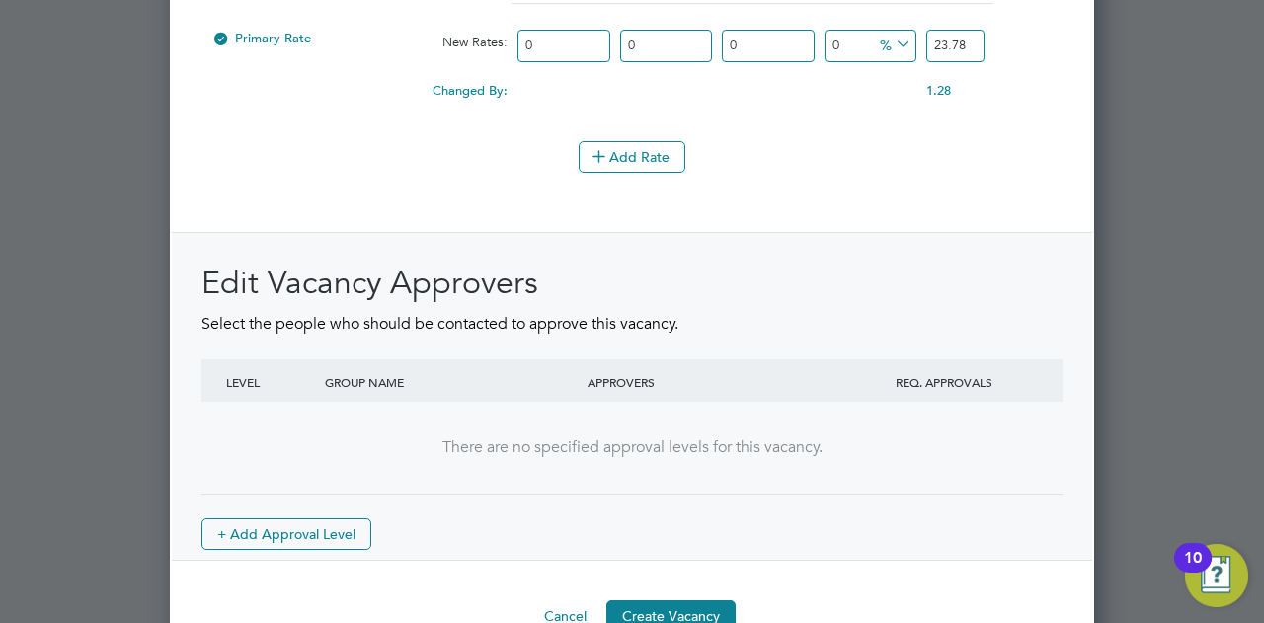
scroll to position [2595, 0]
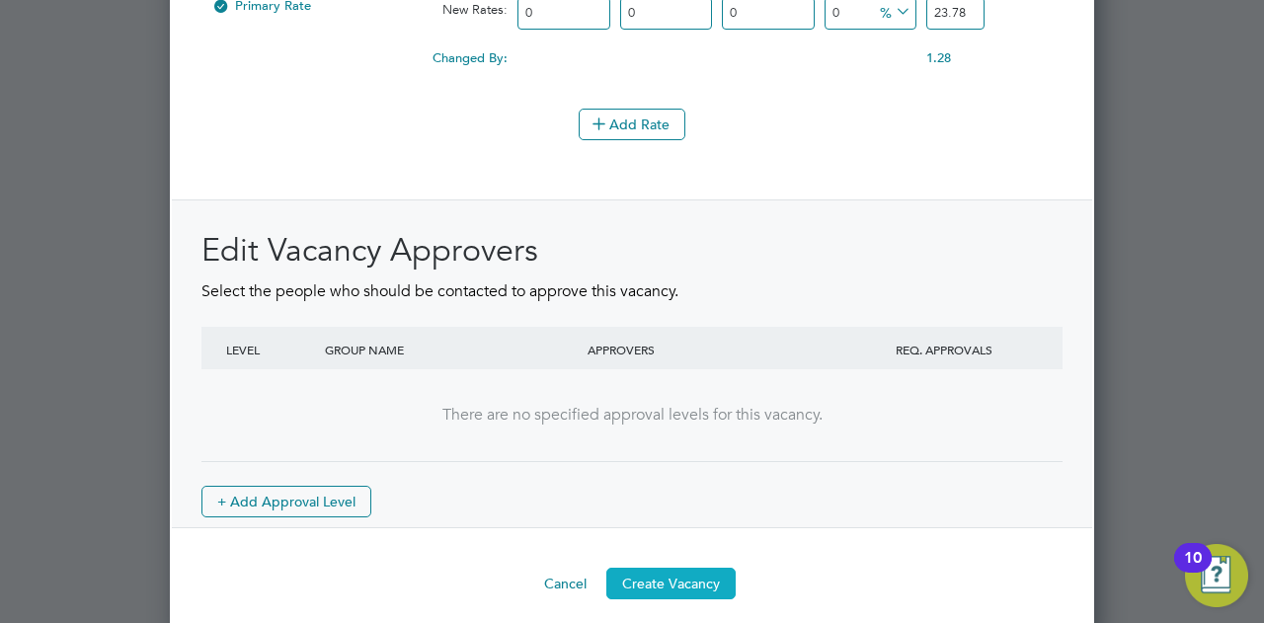
click at [673, 568] on button "Create Vacancy" at bounding box center [670, 584] width 129 height 32
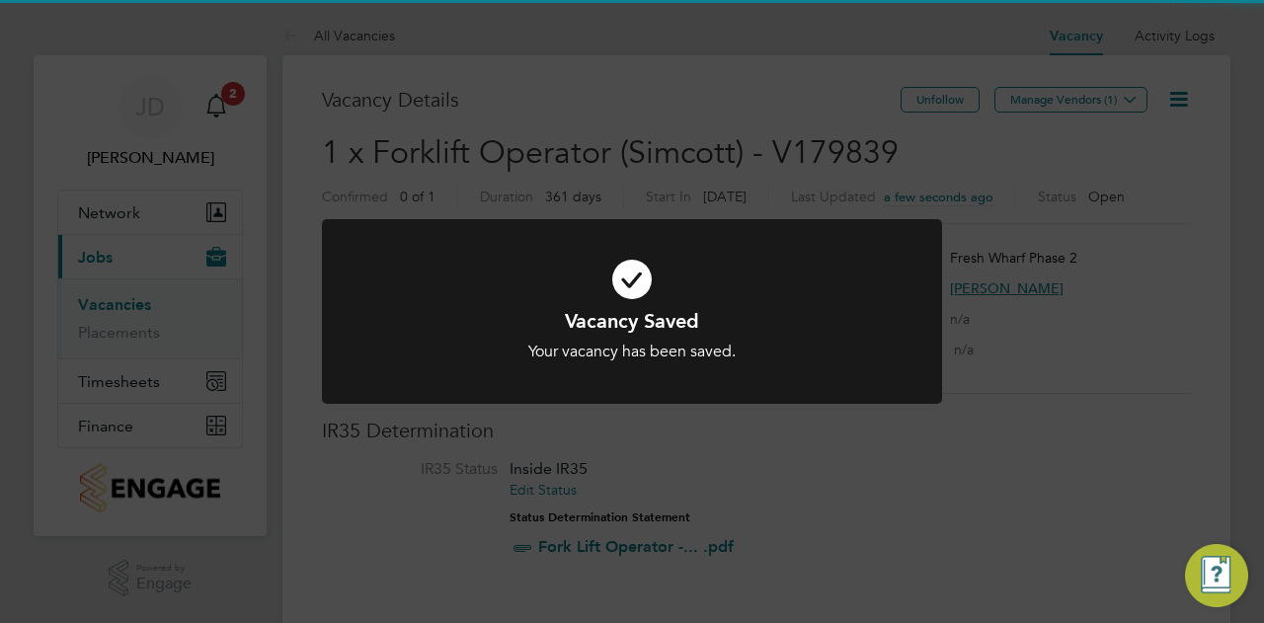
scroll to position [58, 138]
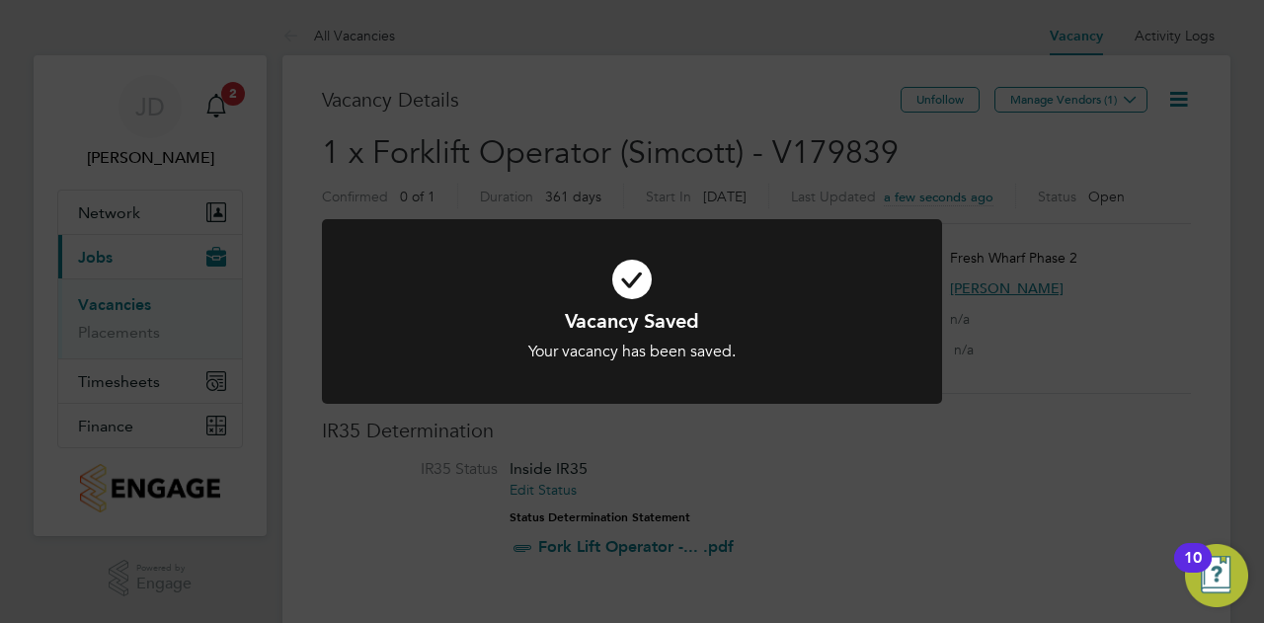
click at [1120, 100] on div "Vacancy Saved Your vacancy has been saved. Cancel Okay" at bounding box center [632, 311] width 1264 height 623
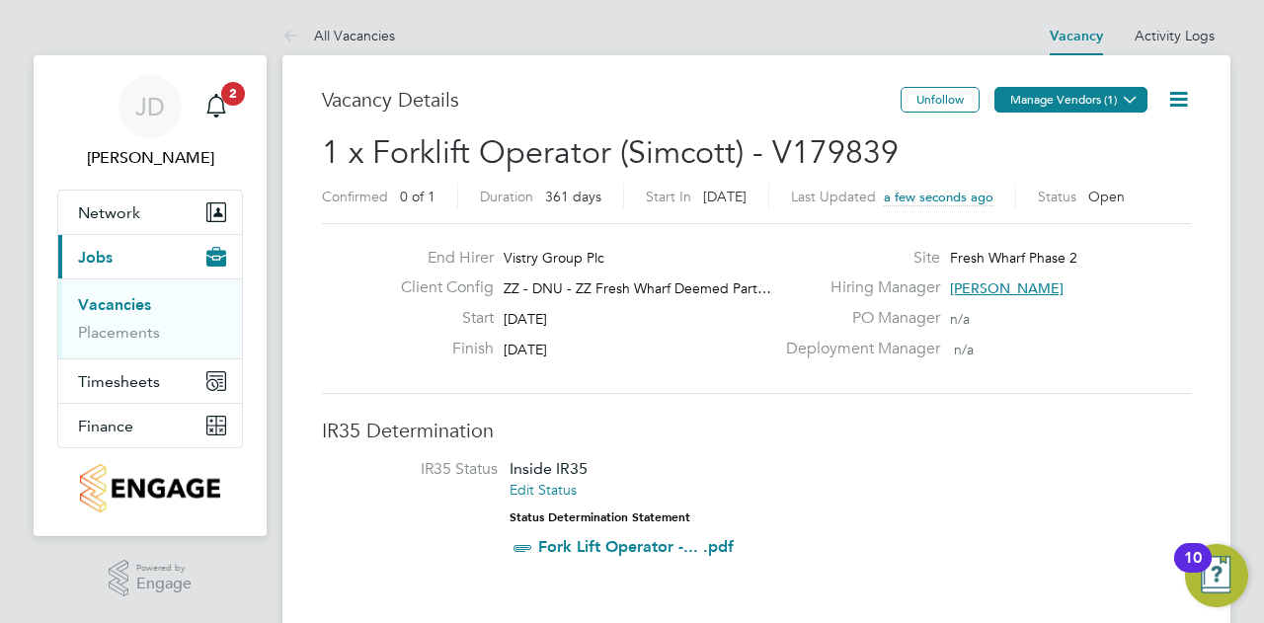
click at [1137, 92] on icon at bounding box center [1129, 99] width 15 height 15
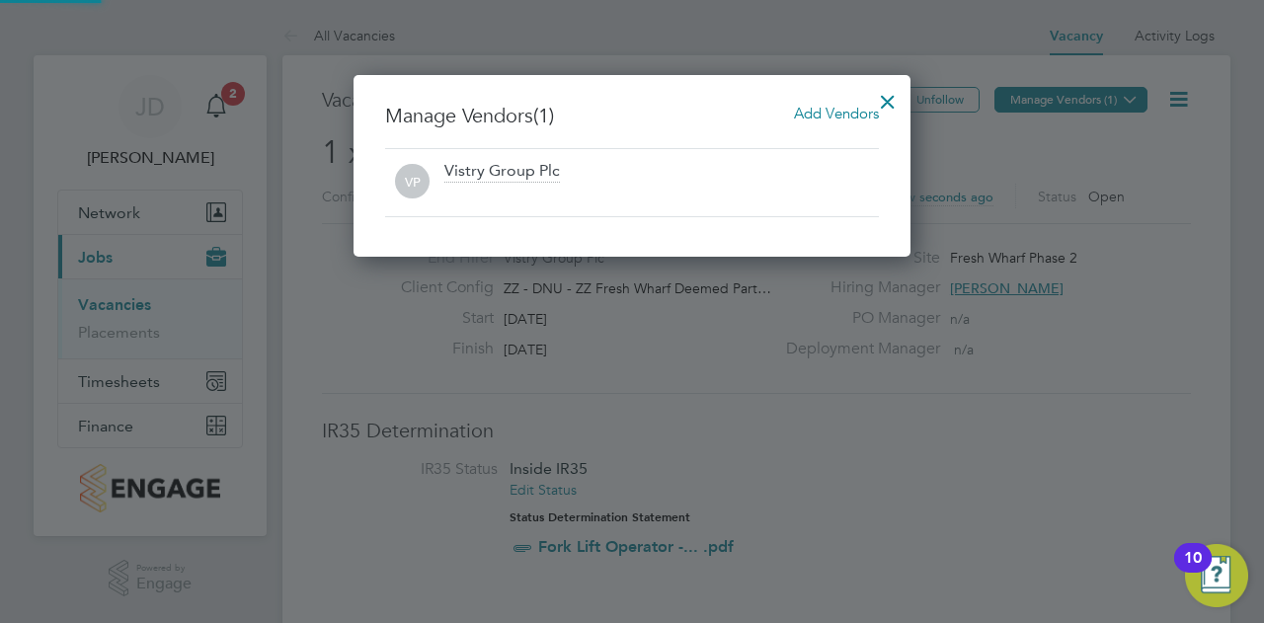
scroll to position [182, 557]
click at [833, 103] on div "Add Vendors" at bounding box center [836, 114] width 85 height 22
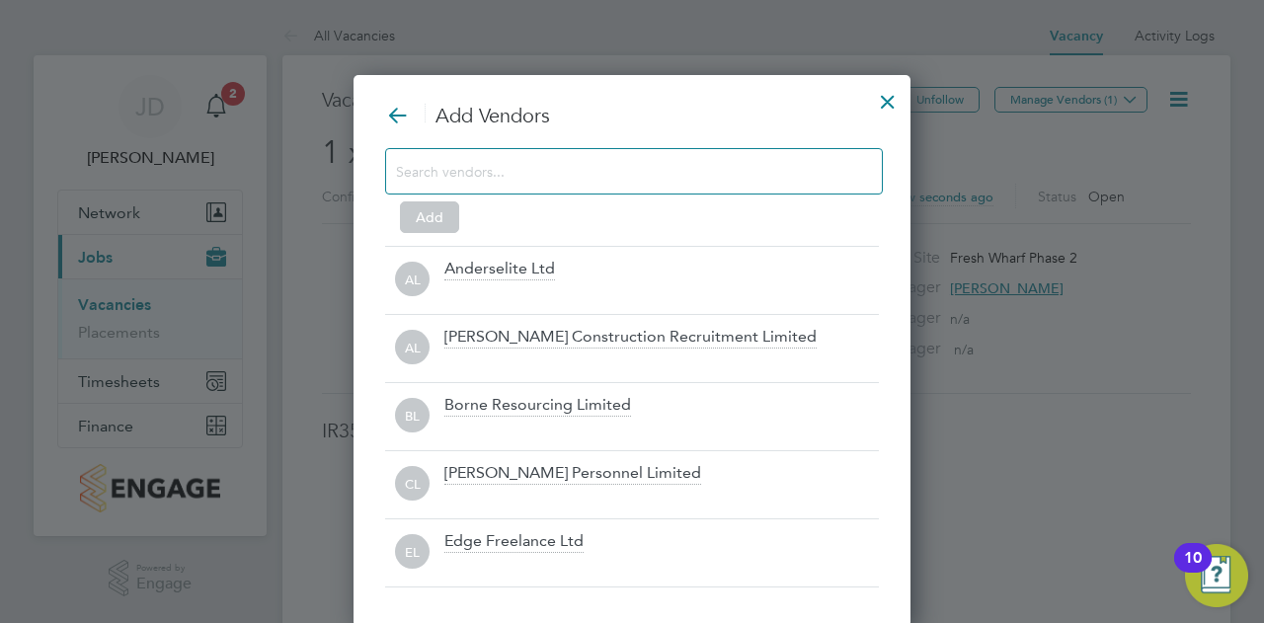
click at [557, 162] on input at bounding box center [618, 171] width 444 height 26
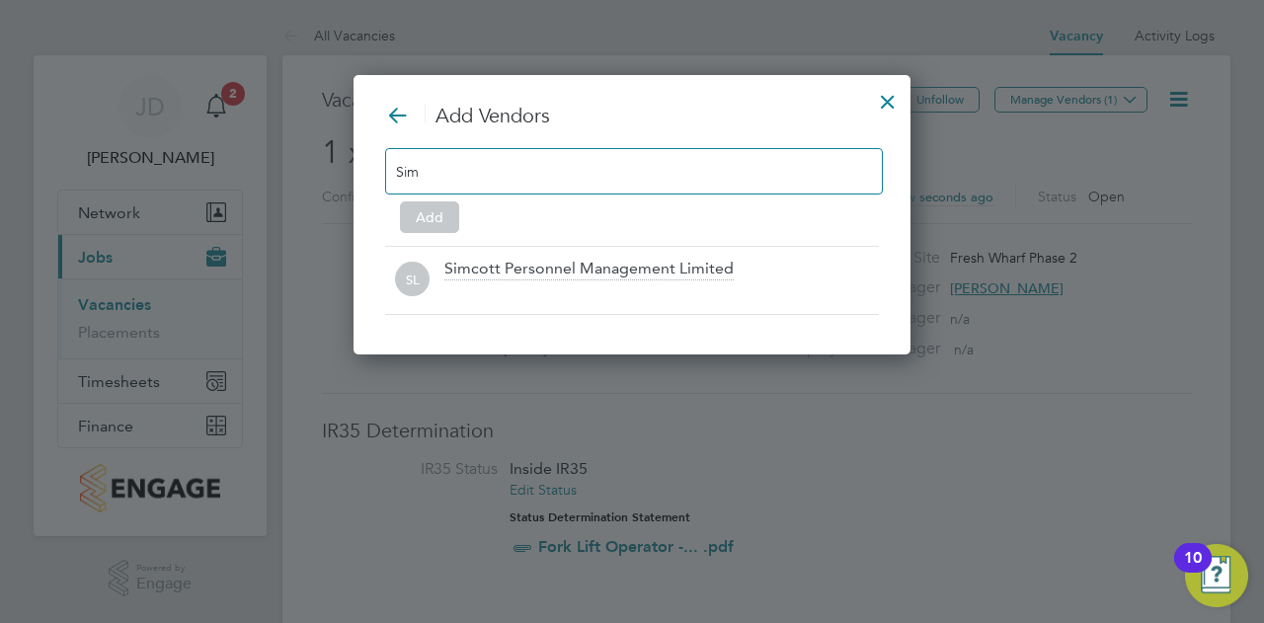
scroll to position [9, 10]
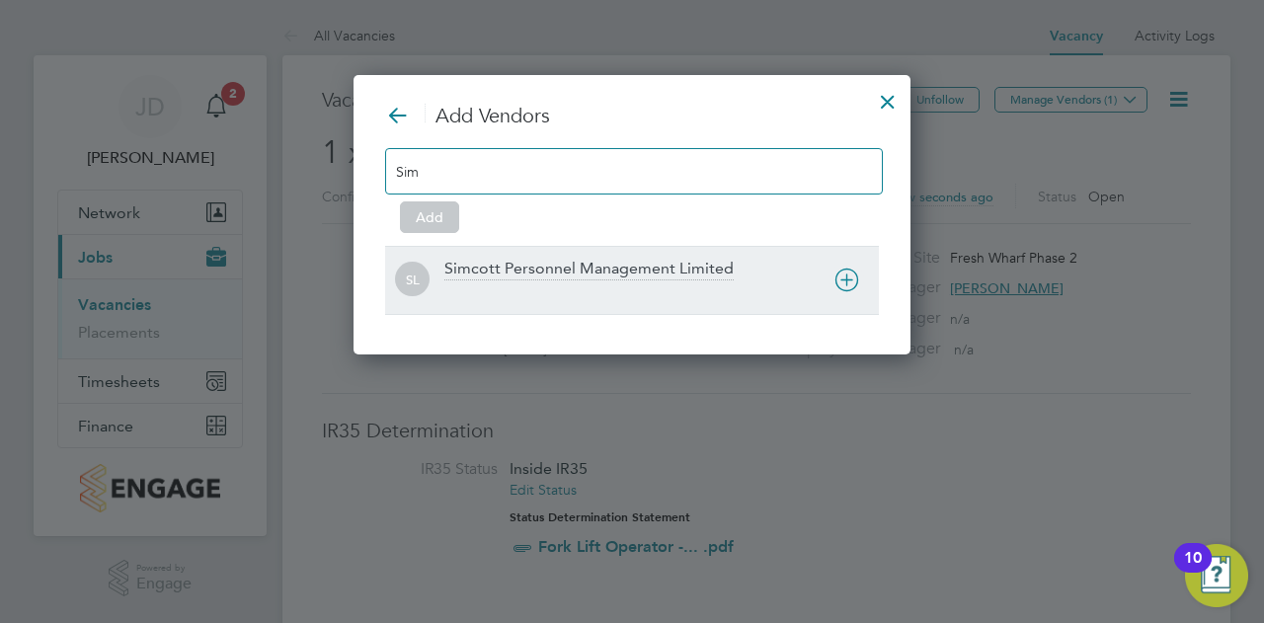
type input "Sim"
click at [573, 263] on div "Simcott Personnel Management Limited" at bounding box center [588, 270] width 289 height 22
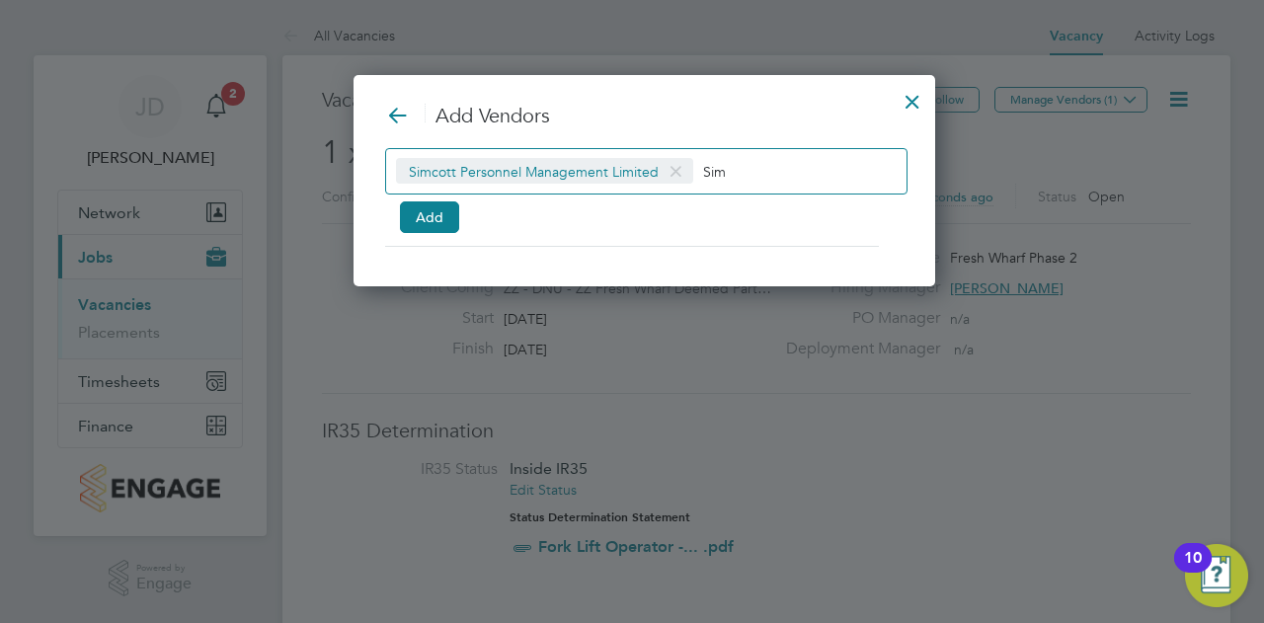
scroll to position [210, 576]
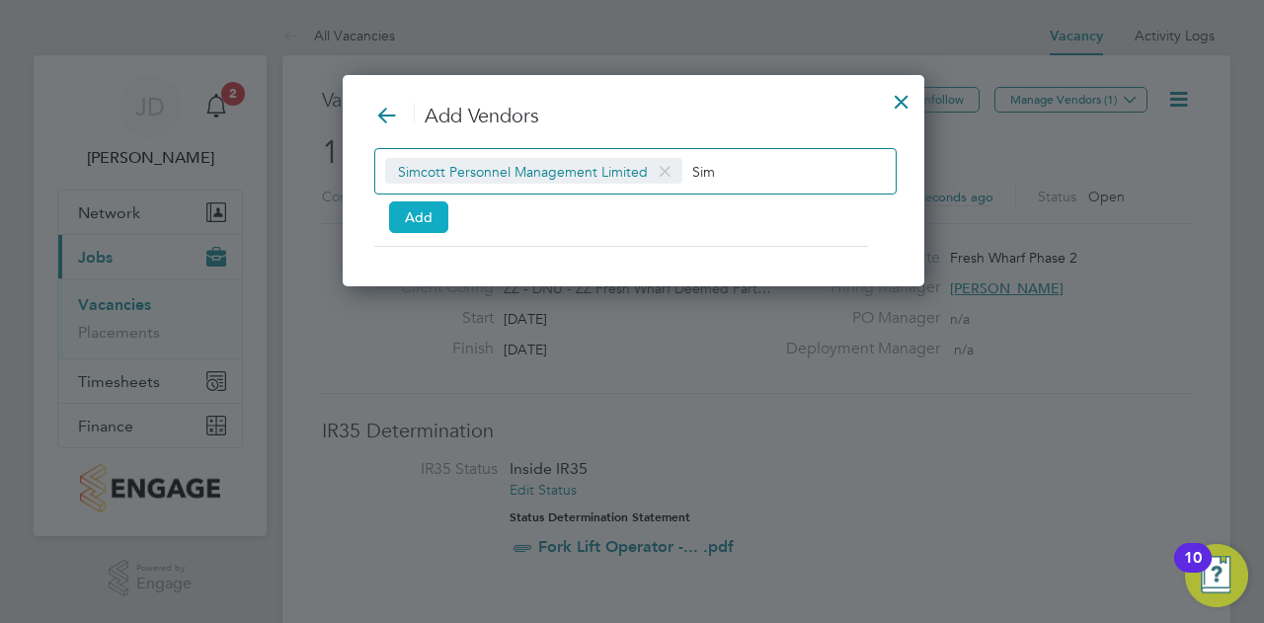
click at [434, 219] on button "Add" at bounding box center [418, 217] width 59 height 32
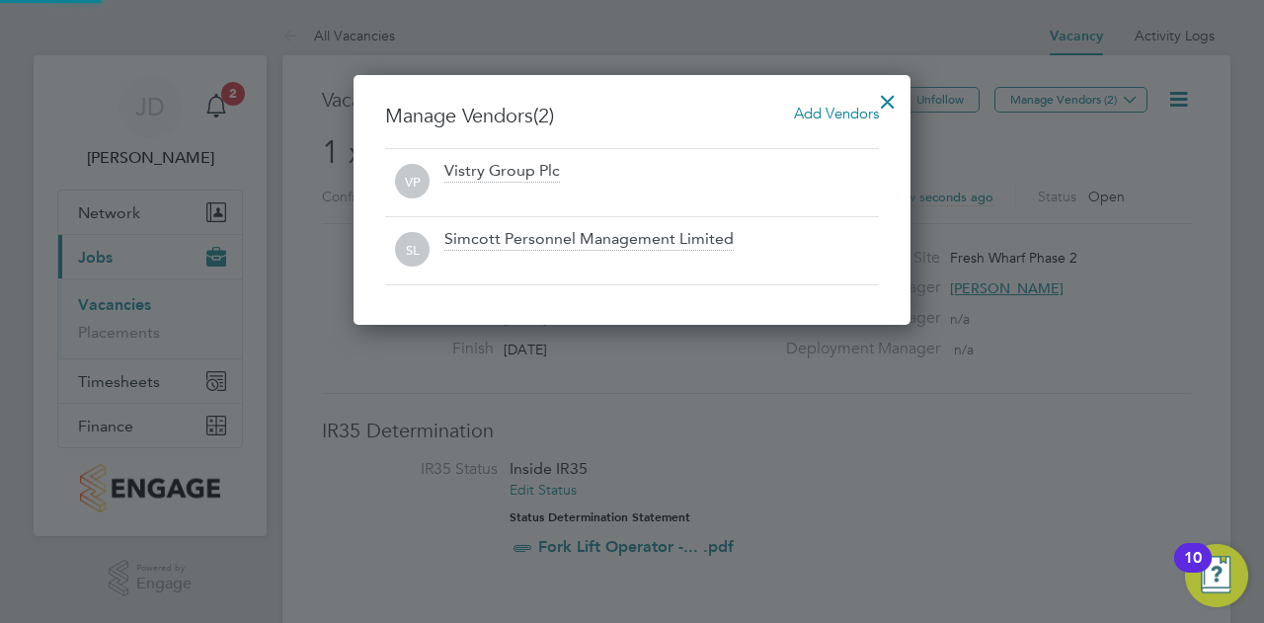
scroll to position [249, 557]
click at [897, 98] on div at bounding box center [888, 97] width 36 height 36
